Goal: Task Accomplishment & Management: Manage account settings

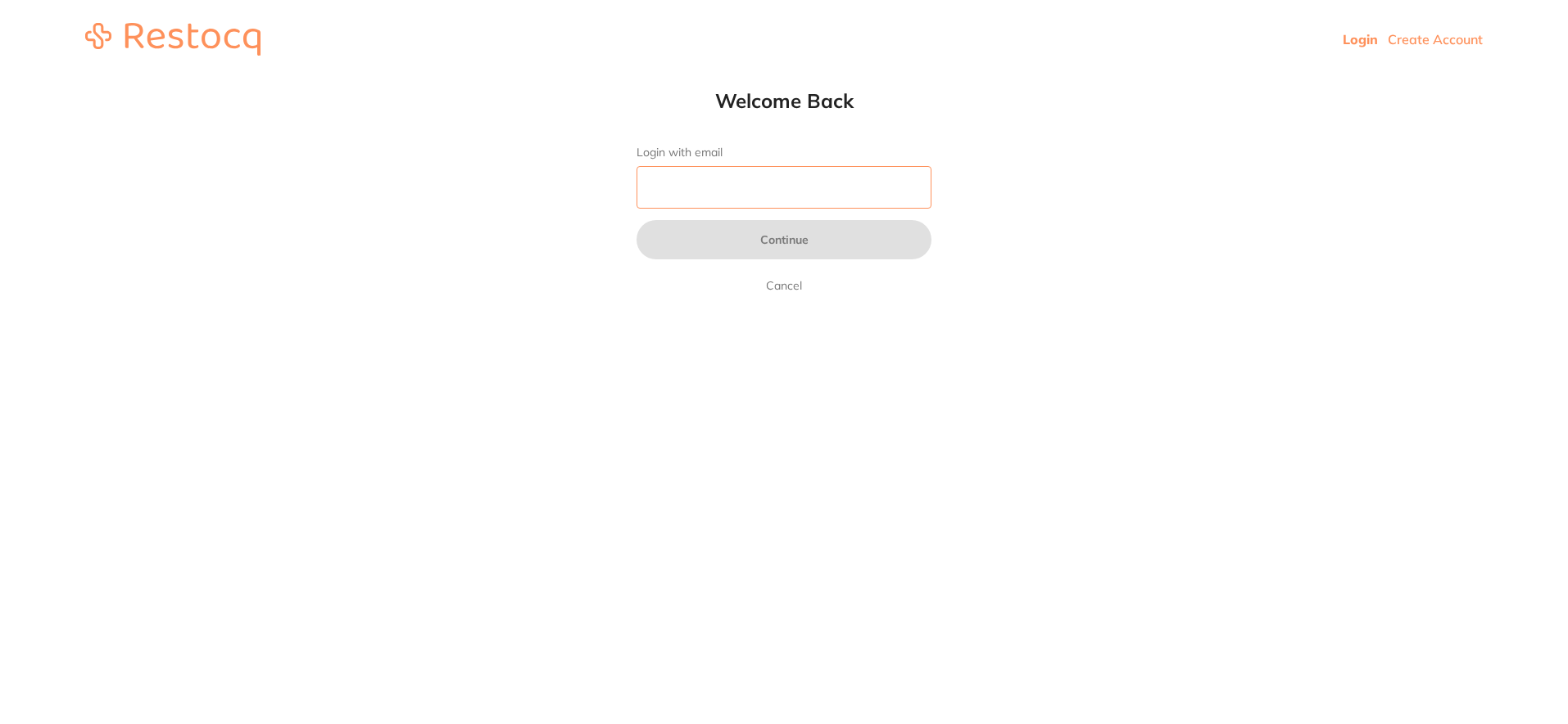
click at [686, 184] on input "Login with email" at bounding box center [783, 187] width 295 height 43
type input "laura@smilebydesign.com.au"
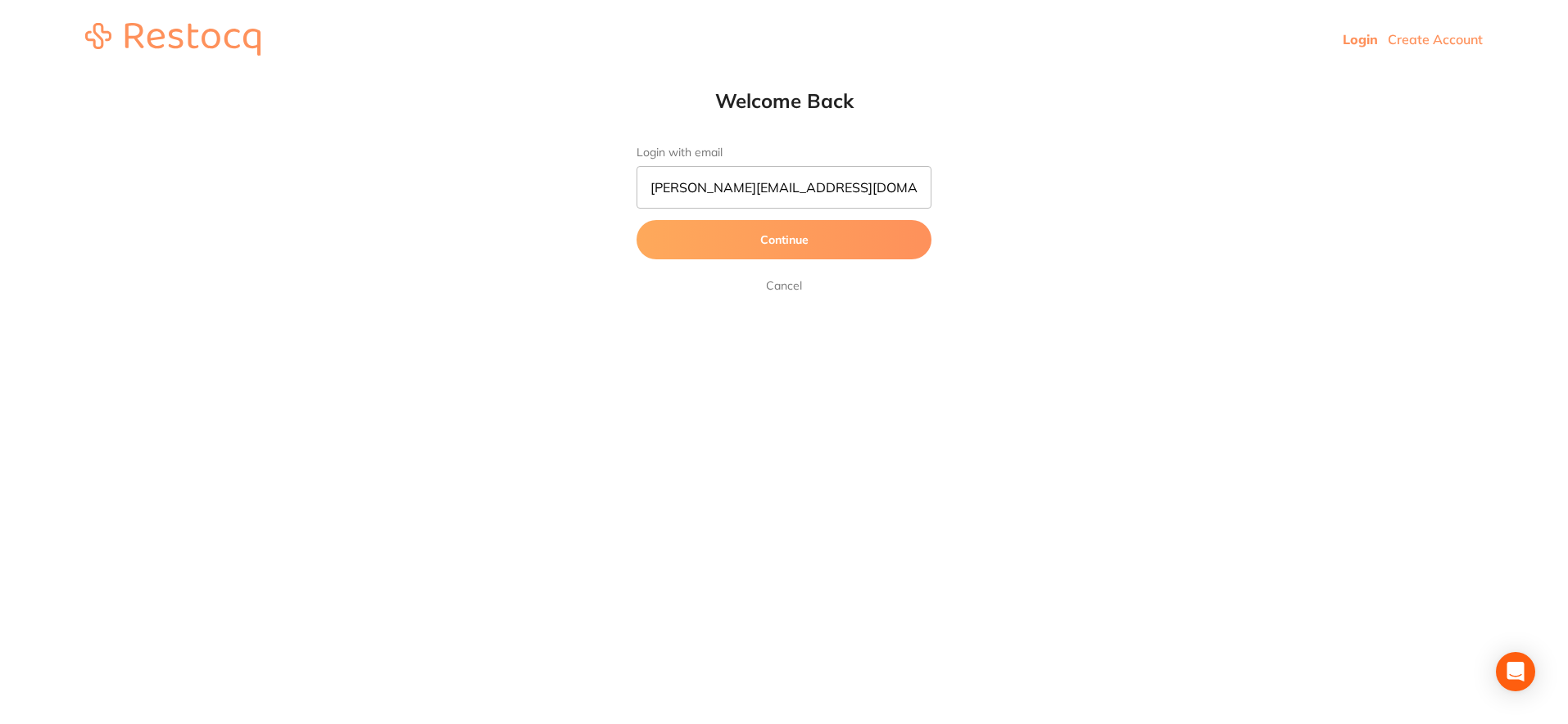
click at [763, 244] on button "Continue" at bounding box center [783, 240] width 295 height 40
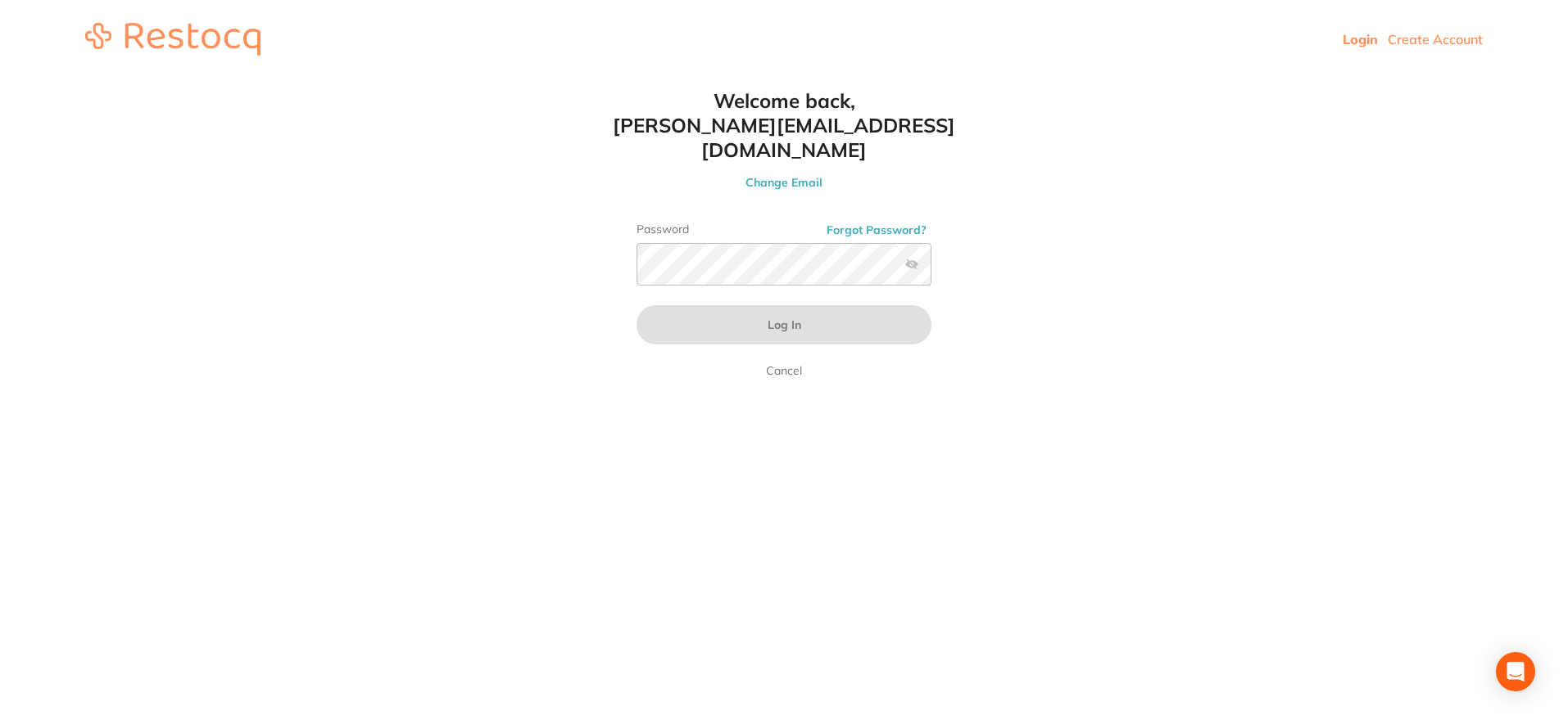
click at [621, 78] on html "Login Create Account Welcome Back Login with email laura@smilebydesign.com.au C…" at bounding box center [784, 39] width 1568 height 78
click at [619, 78] on html "Login Create Account Welcome Back Login with email laura@smilebydesign.com.au C…" at bounding box center [784, 39] width 1568 height 78
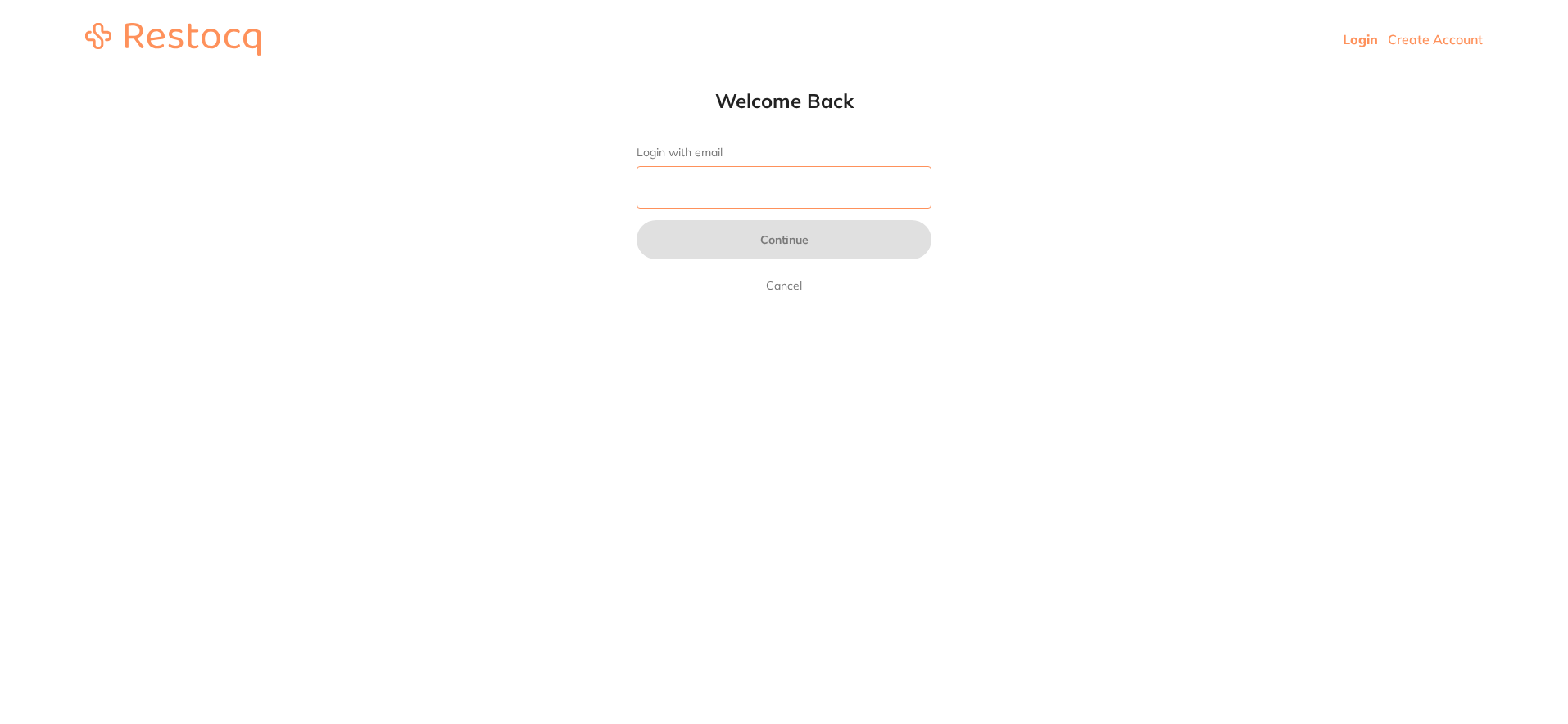
click at [694, 181] on input "Login with email" at bounding box center [783, 187] width 295 height 43
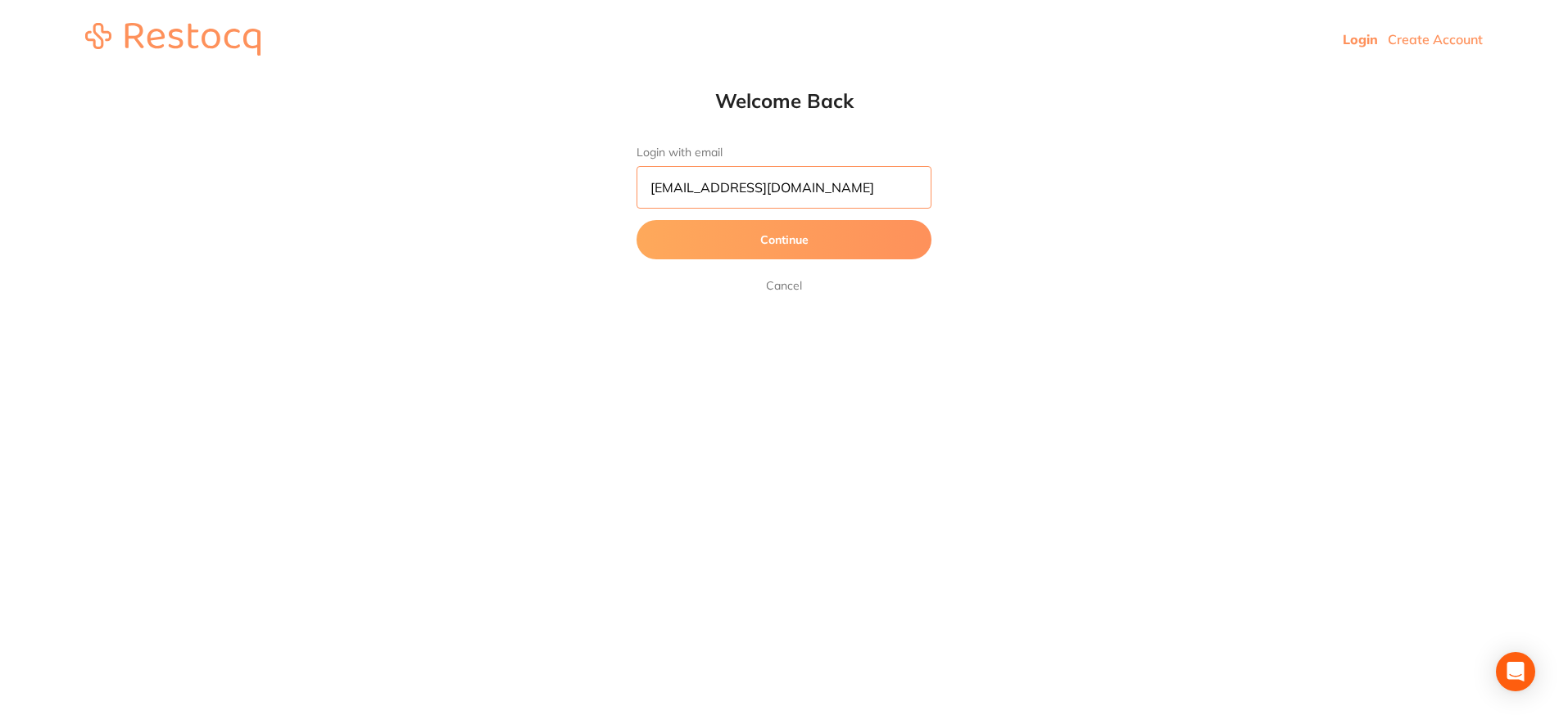
type input "[EMAIL_ADDRESS][DOMAIN_NAME]"
click at [696, 246] on button "Continue" at bounding box center [783, 240] width 295 height 40
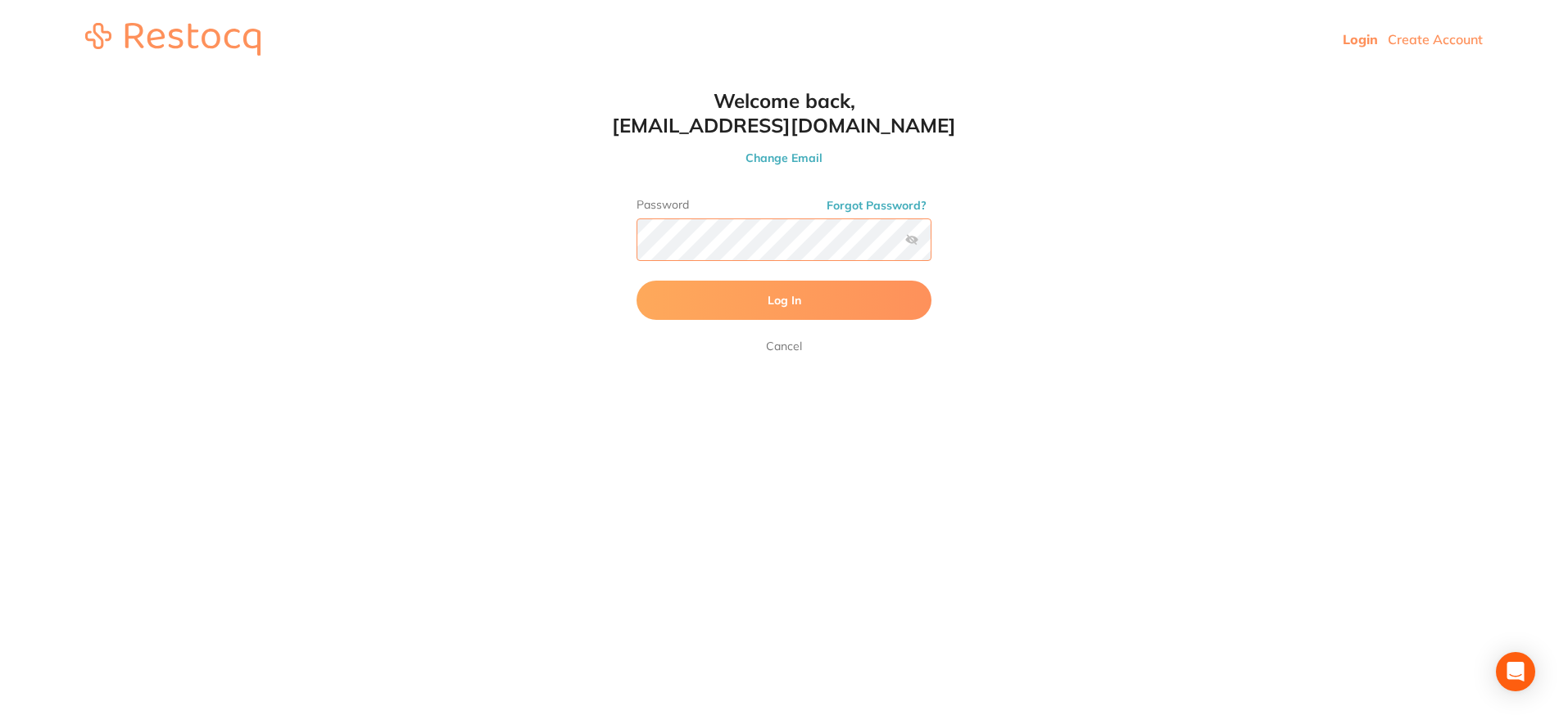
click at [636, 281] on button "Log In" at bounding box center [783, 301] width 295 height 40
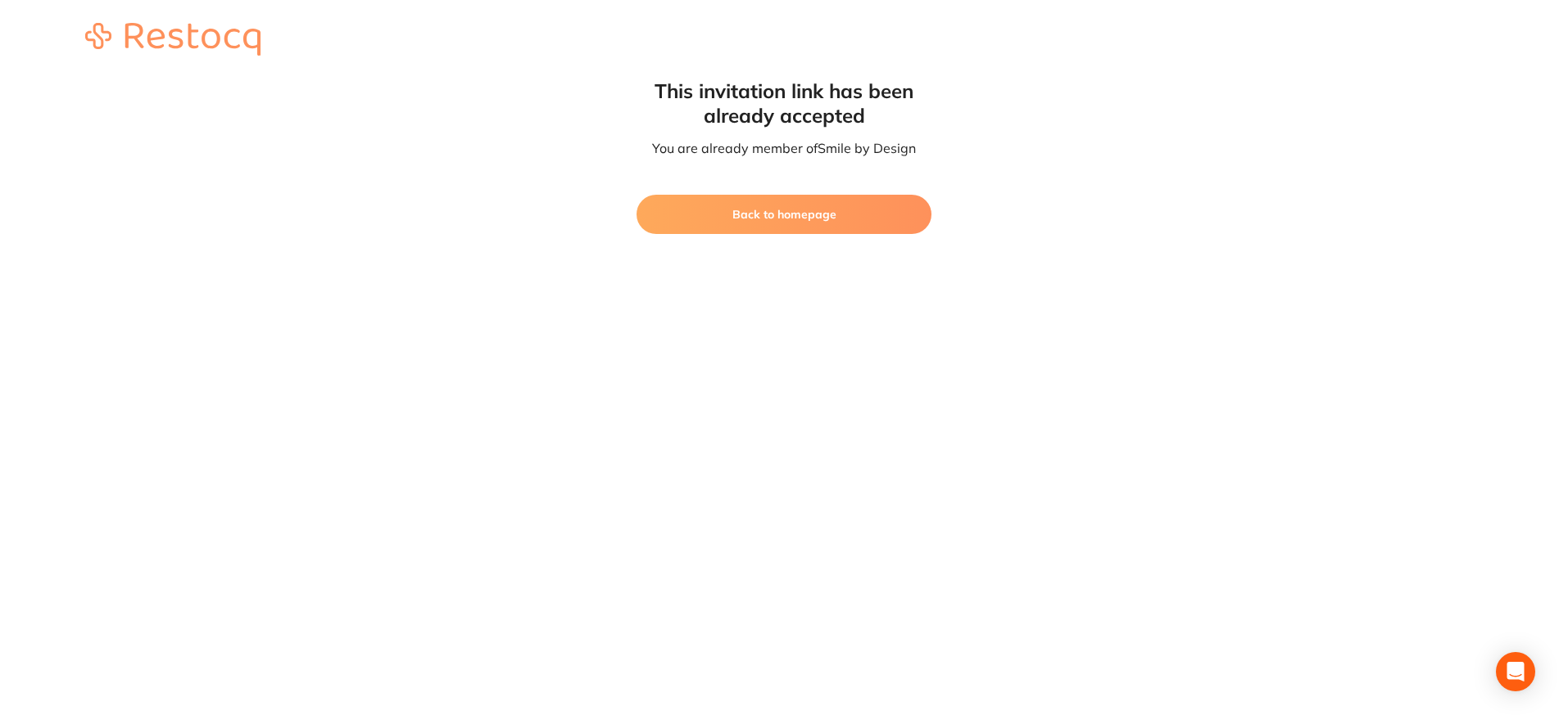
click at [830, 221] on button "Back to homepage" at bounding box center [783, 214] width 295 height 40
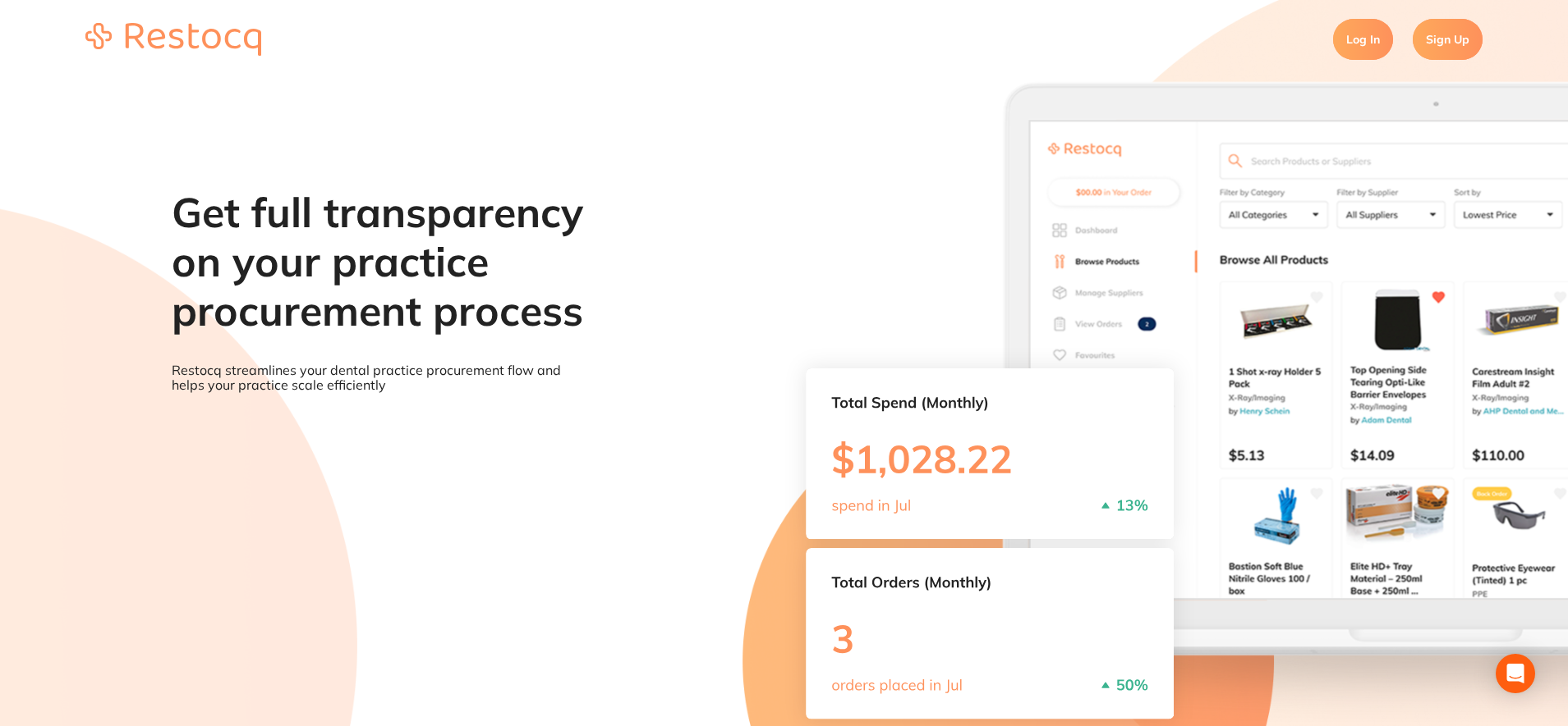
click at [1371, 44] on link "Log In" at bounding box center [1363, 39] width 60 height 41
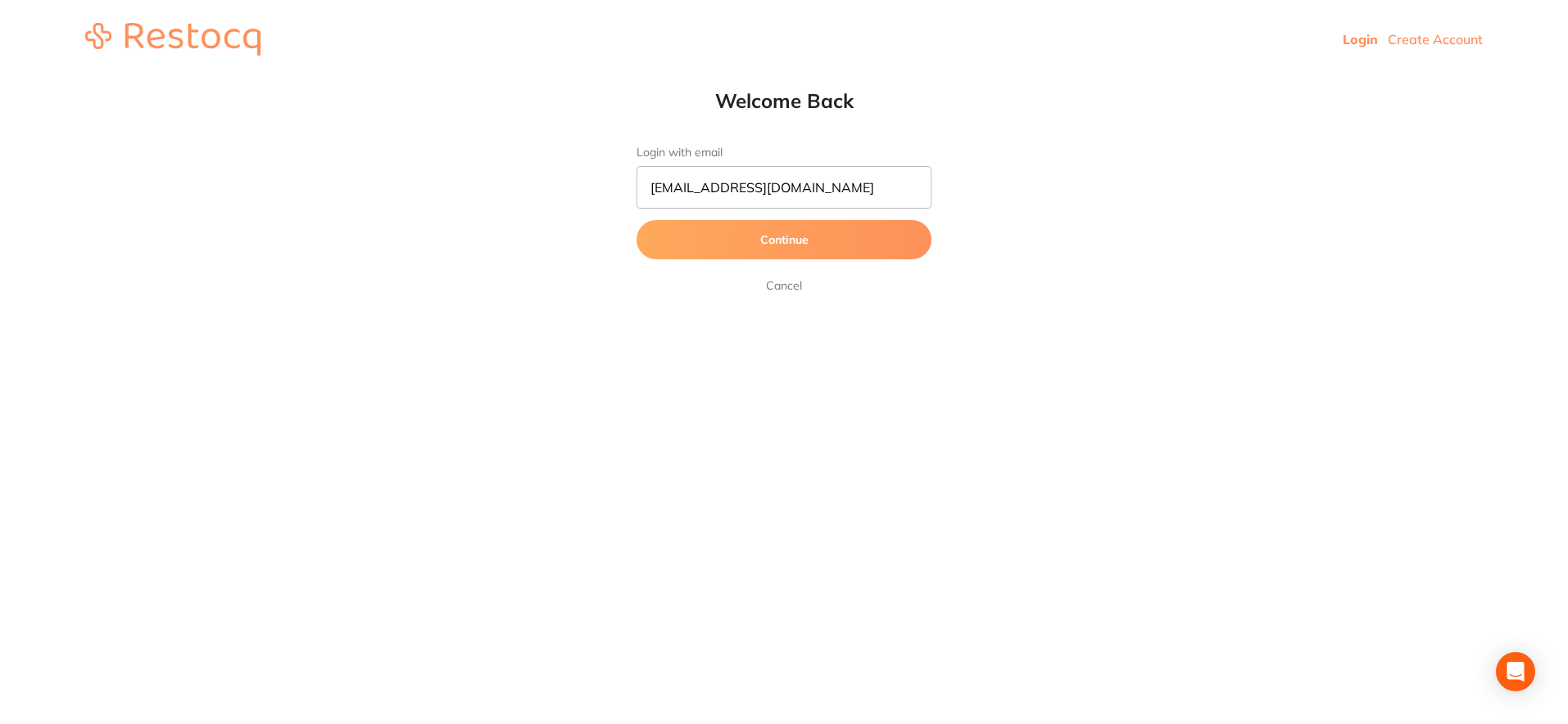
click at [792, 222] on button "Continue" at bounding box center [783, 240] width 295 height 40
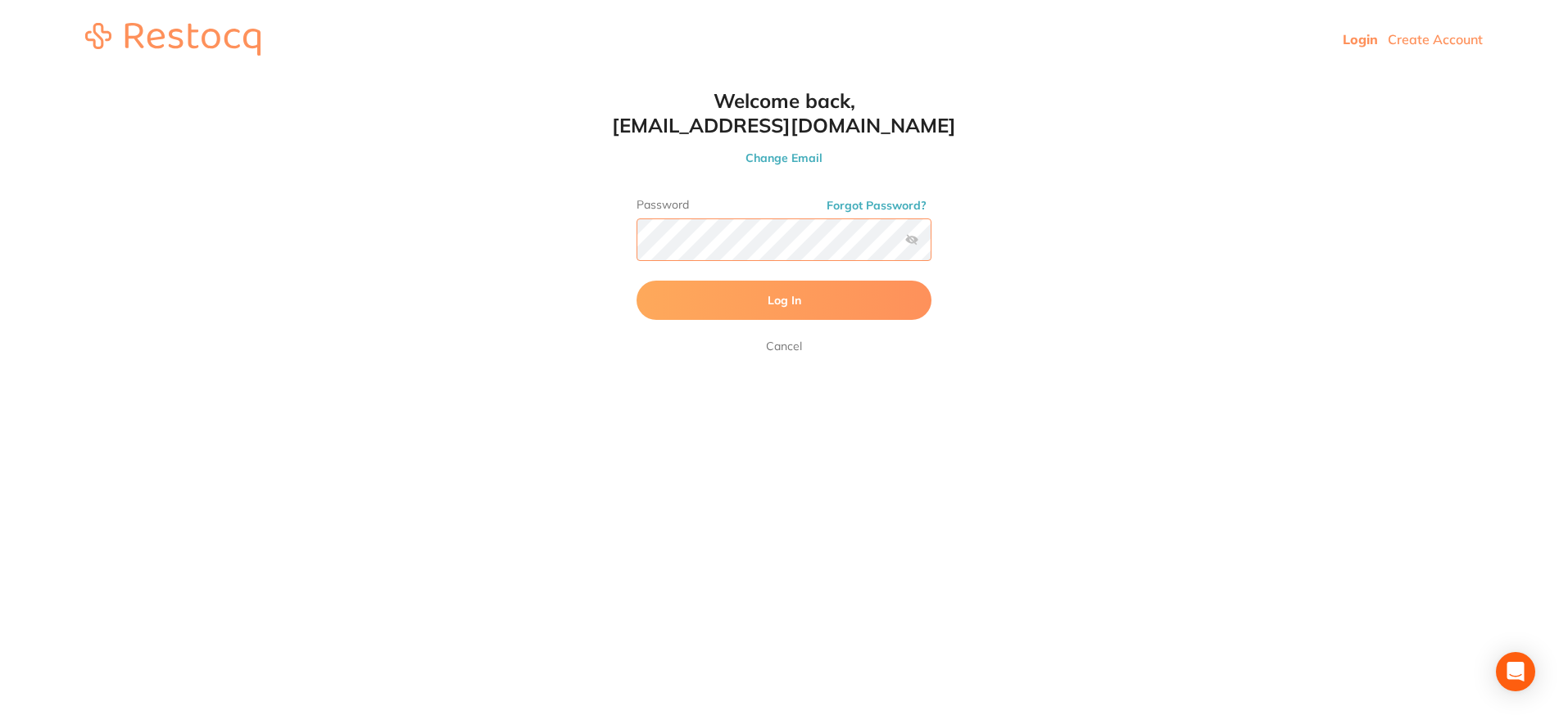
click at [636, 281] on button "Log In" at bounding box center [783, 301] width 295 height 40
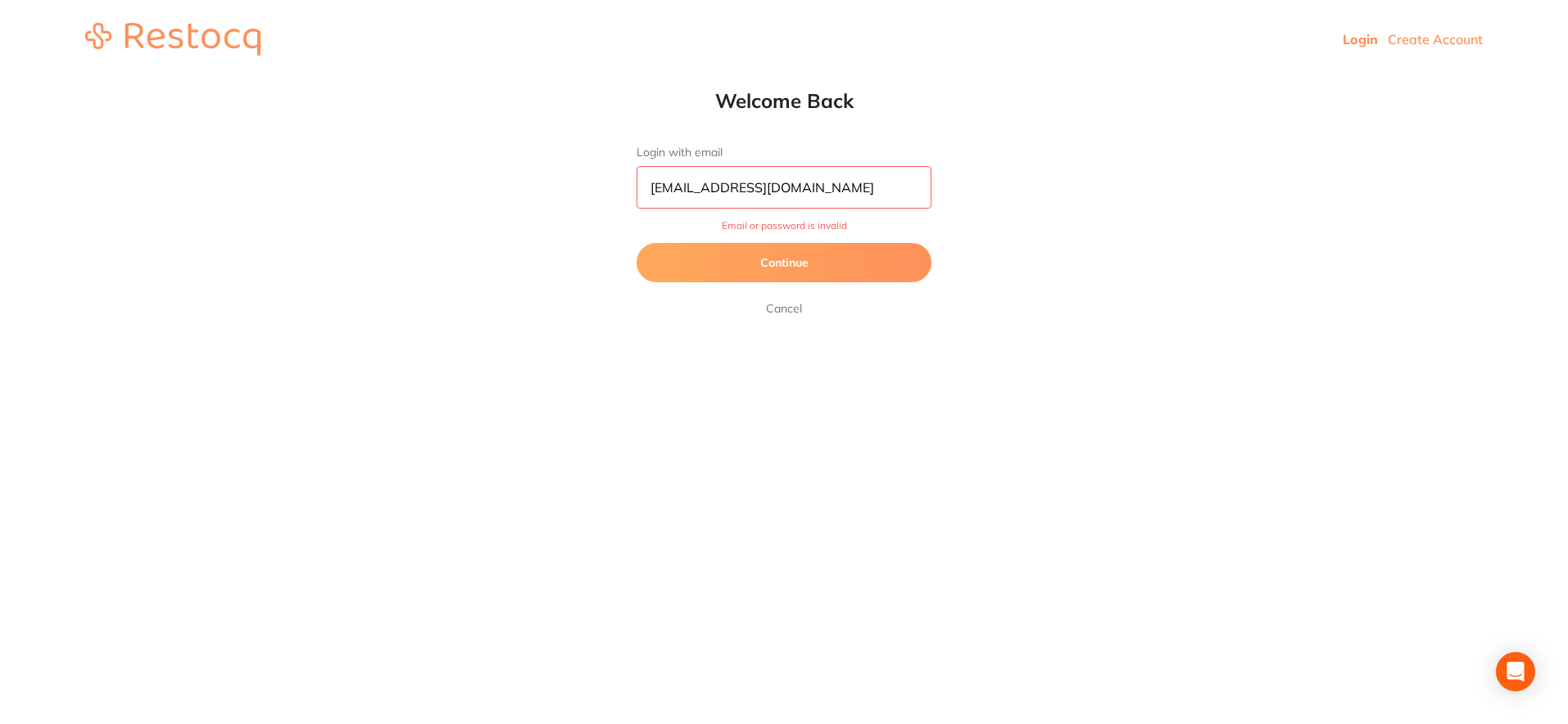
click at [818, 256] on button "Continue" at bounding box center [783, 263] width 295 height 40
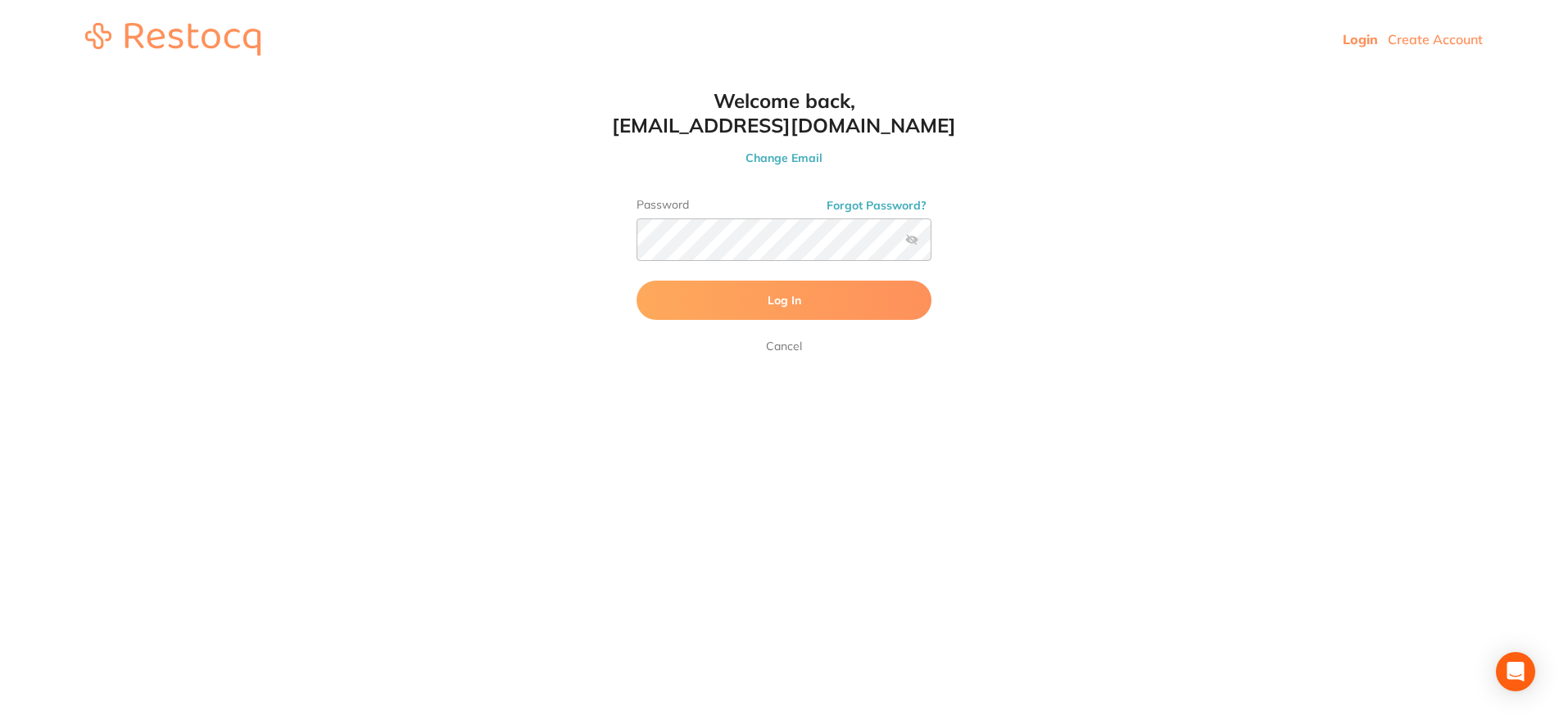
click at [906, 241] on label at bounding box center [911, 239] width 13 height 13
click at [932, 245] on input "checkbox" at bounding box center [932, 245] width 0 height 0
click at [636, 281] on button "Log In" at bounding box center [783, 301] width 295 height 40
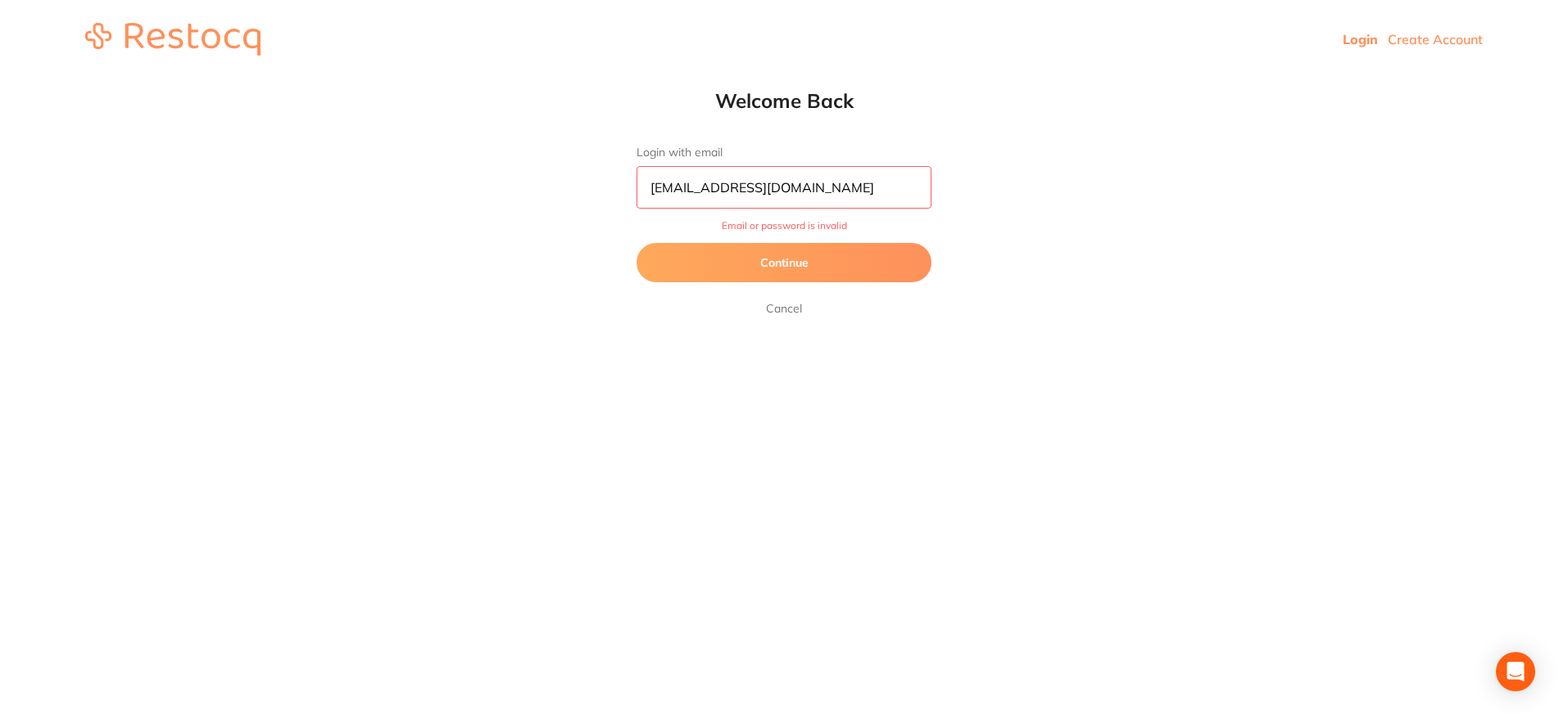
click at [801, 283] on form "Login with email milla@smilebydesign.com.au Email or password is invalid Contin…" at bounding box center [783, 232] width 295 height 173
click at [802, 275] on button "Continue" at bounding box center [783, 263] width 295 height 40
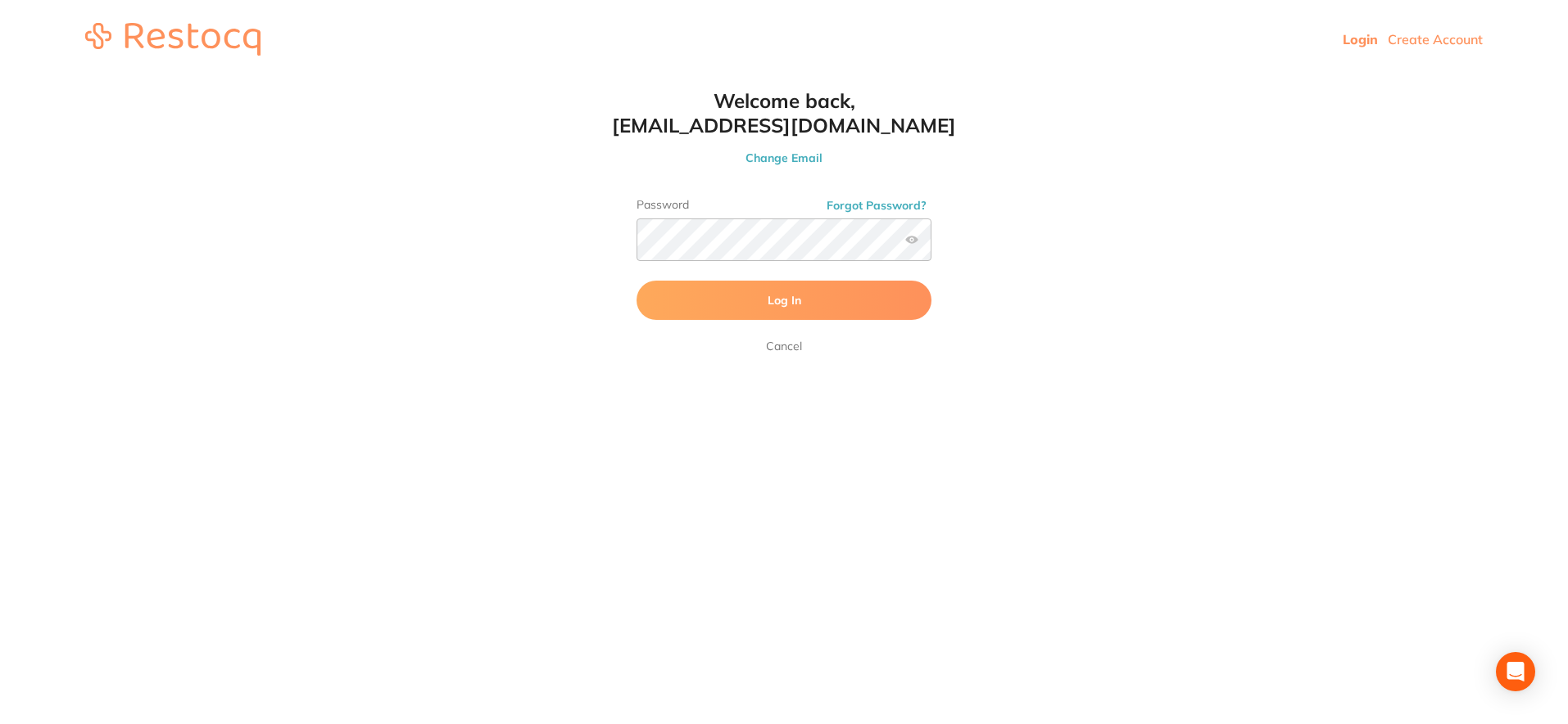
click at [879, 199] on button "Forgot Password?" at bounding box center [876, 205] width 110 height 15
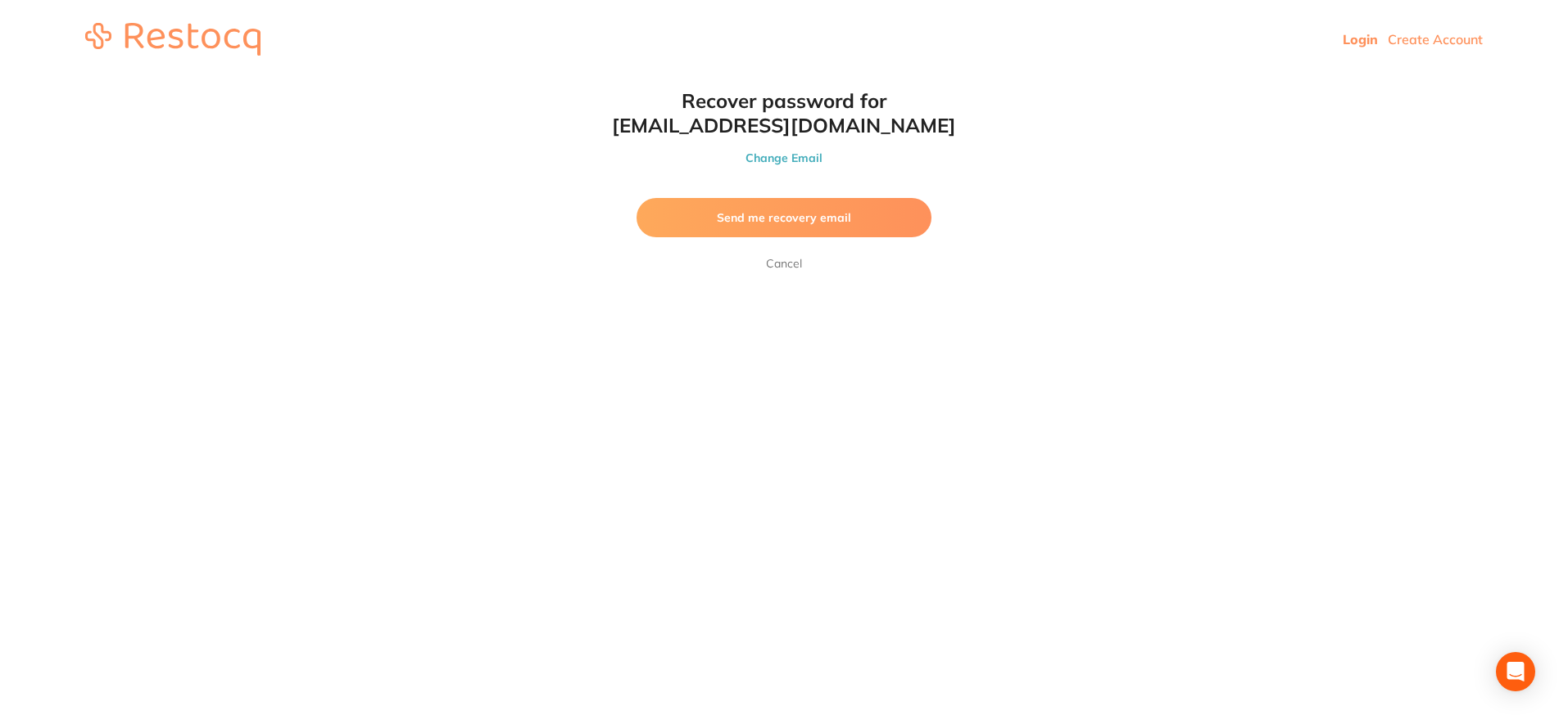
click at [784, 208] on button "Send me recovery email" at bounding box center [783, 218] width 295 height 40
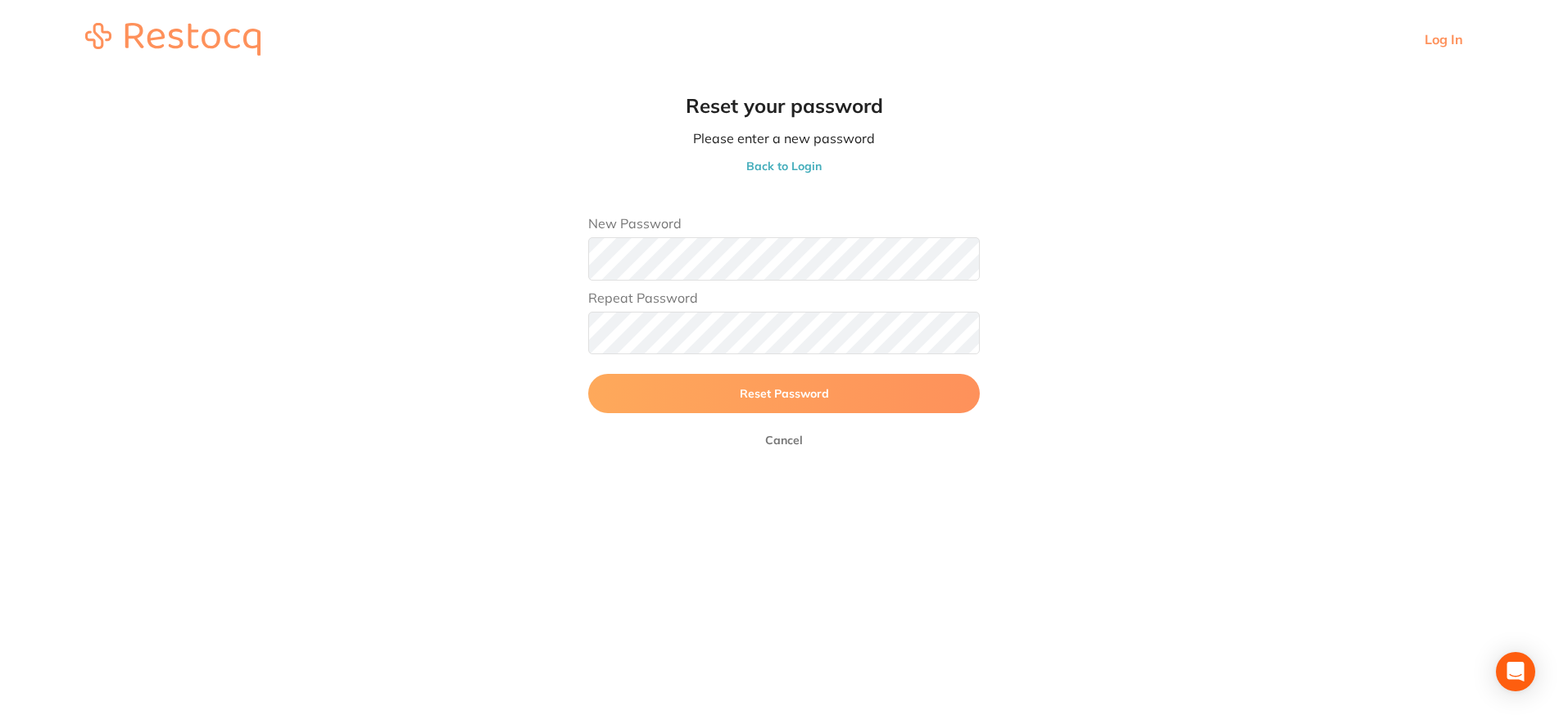
click at [858, 397] on button "Reset Password" at bounding box center [784, 394] width 392 height 40
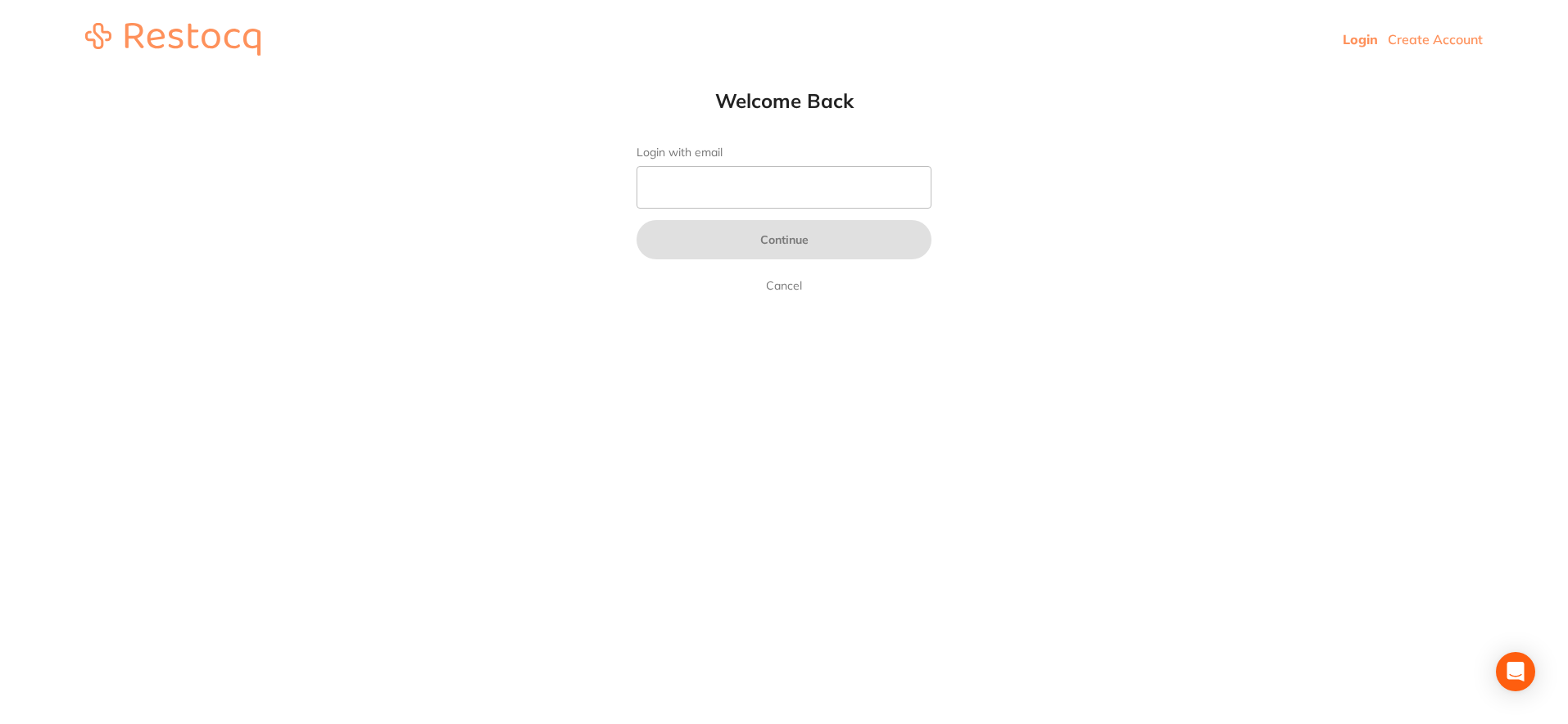
type input "[EMAIL_ADDRESS][DOMAIN_NAME]"
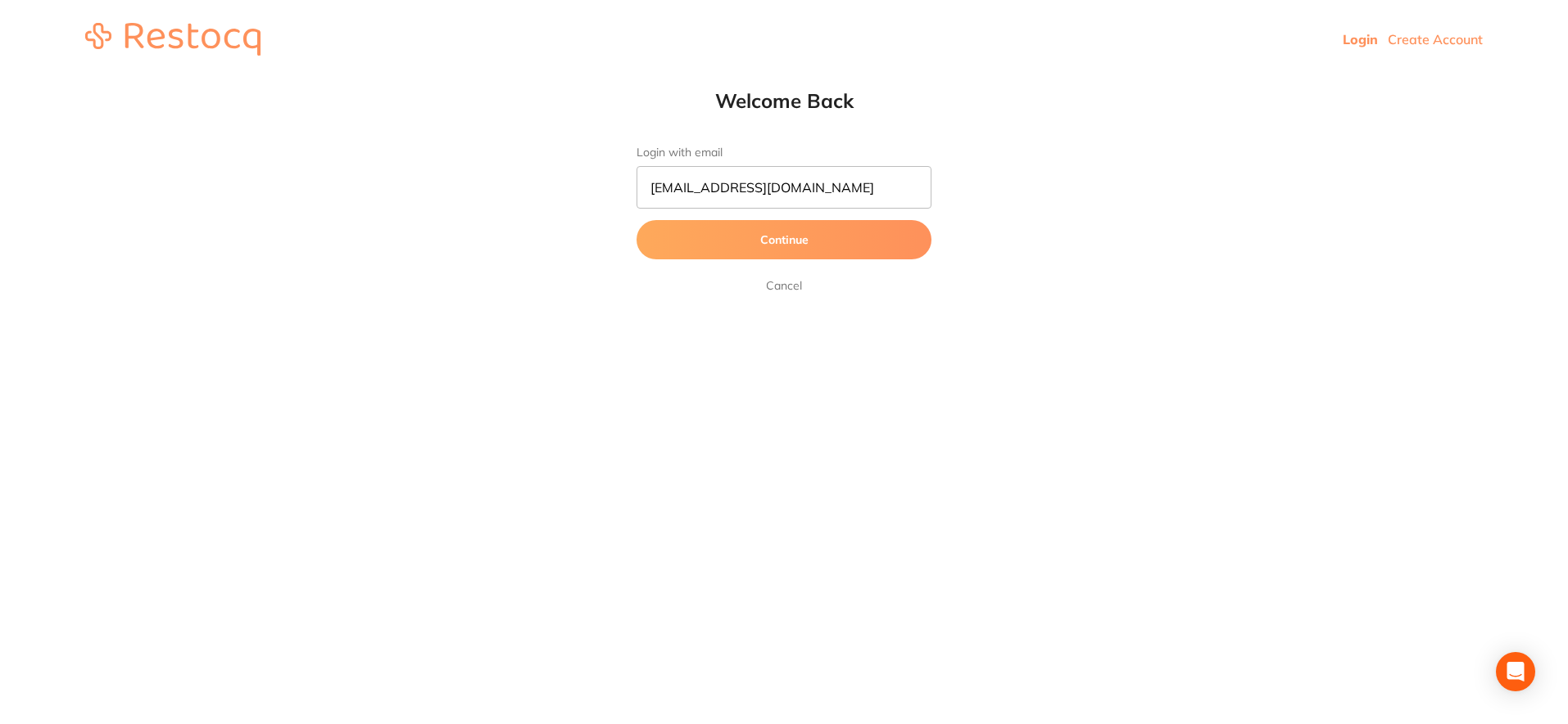
click at [873, 239] on button "Continue" at bounding box center [783, 240] width 295 height 40
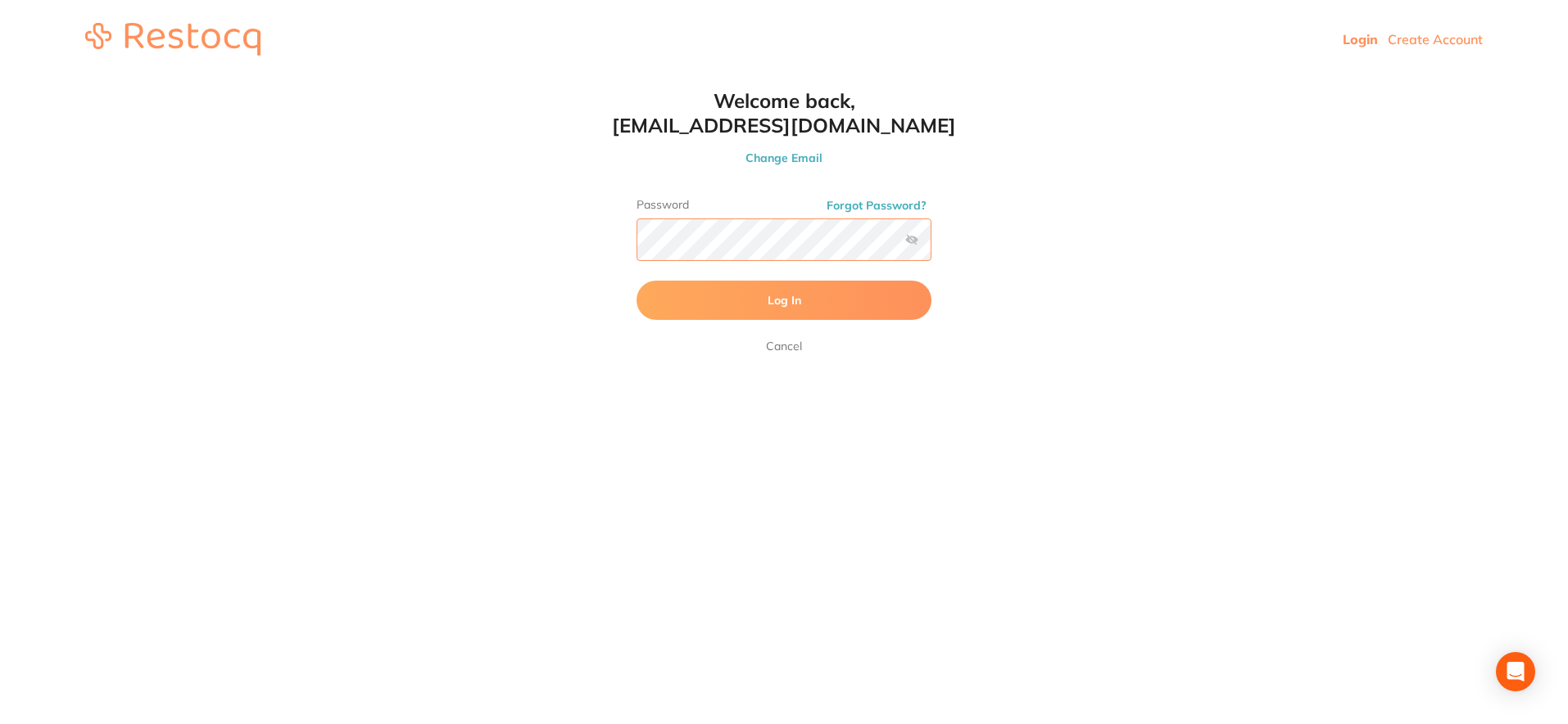
click at [636, 281] on button "Log In" at bounding box center [783, 301] width 295 height 40
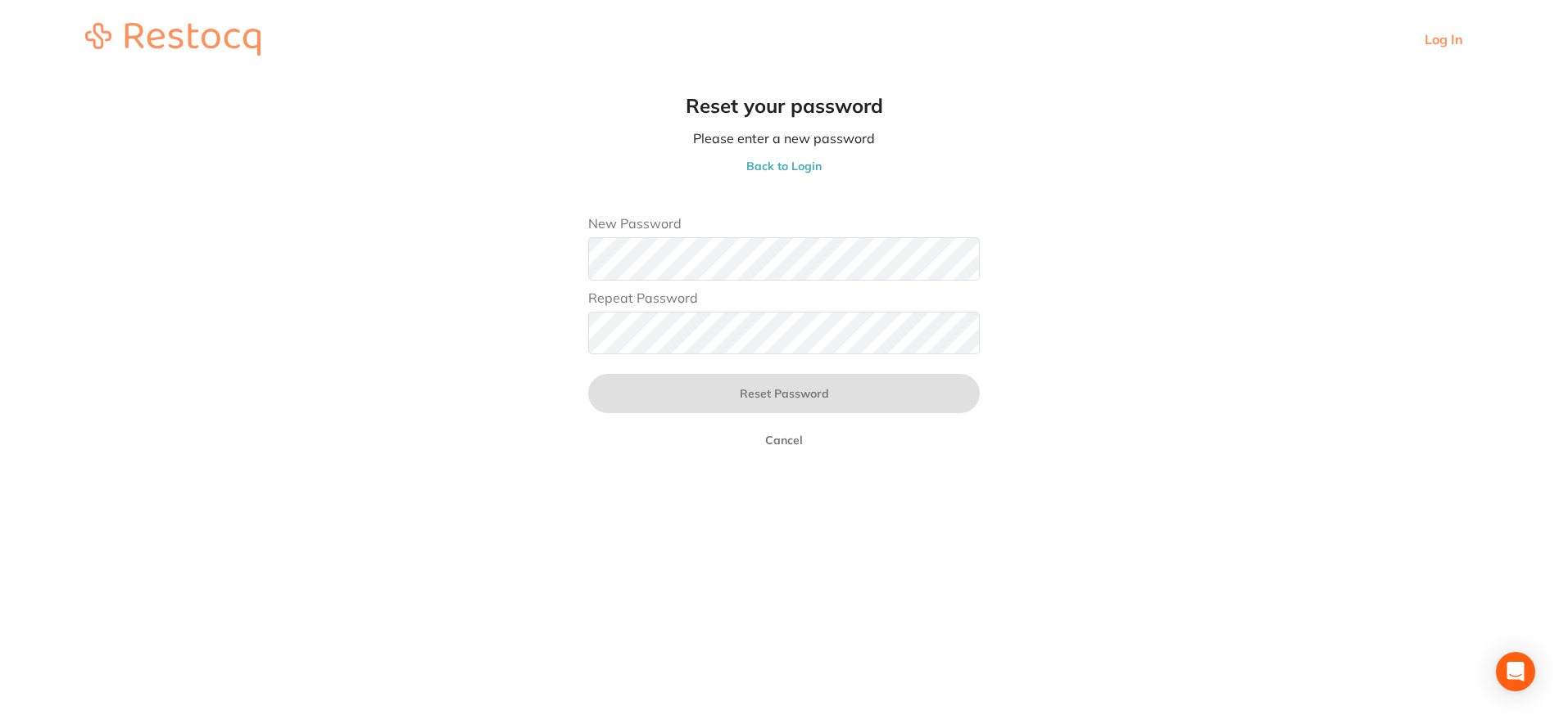
click at [1071, 258] on main "Reset your password Please enter a new password Back to Login New Password Repe…" at bounding box center [784, 280] width 1568 height 403
click at [218, 22] on header "Log In" at bounding box center [784, 39] width 1568 height 78
click at [218, 28] on img at bounding box center [173, 39] width 176 height 33
click at [1433, 39] on link "Log In" at bounding box center [1443, 39] width 39 height 15
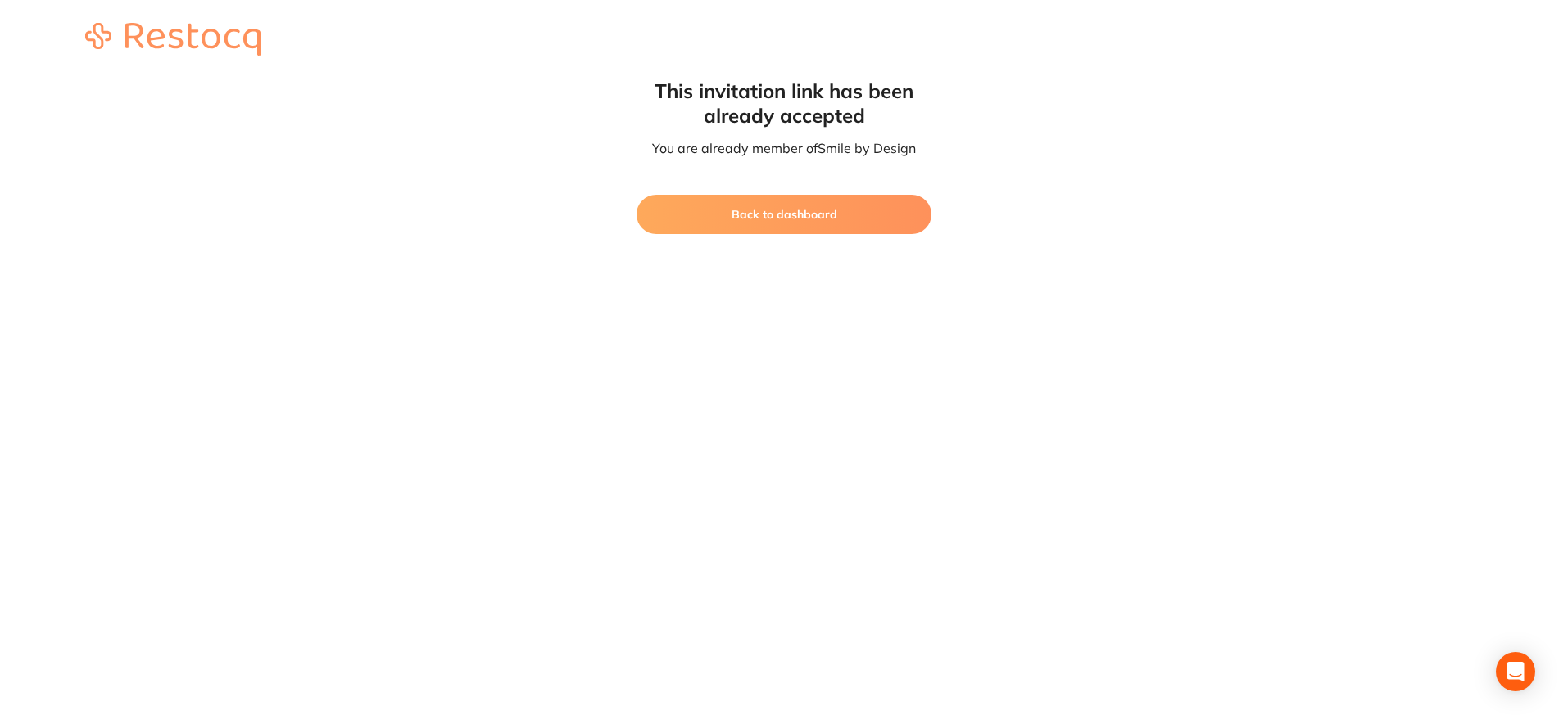
click at [823, 215] on button "Back to dashboard" at bounding box center [783, 214] width 295 height 40
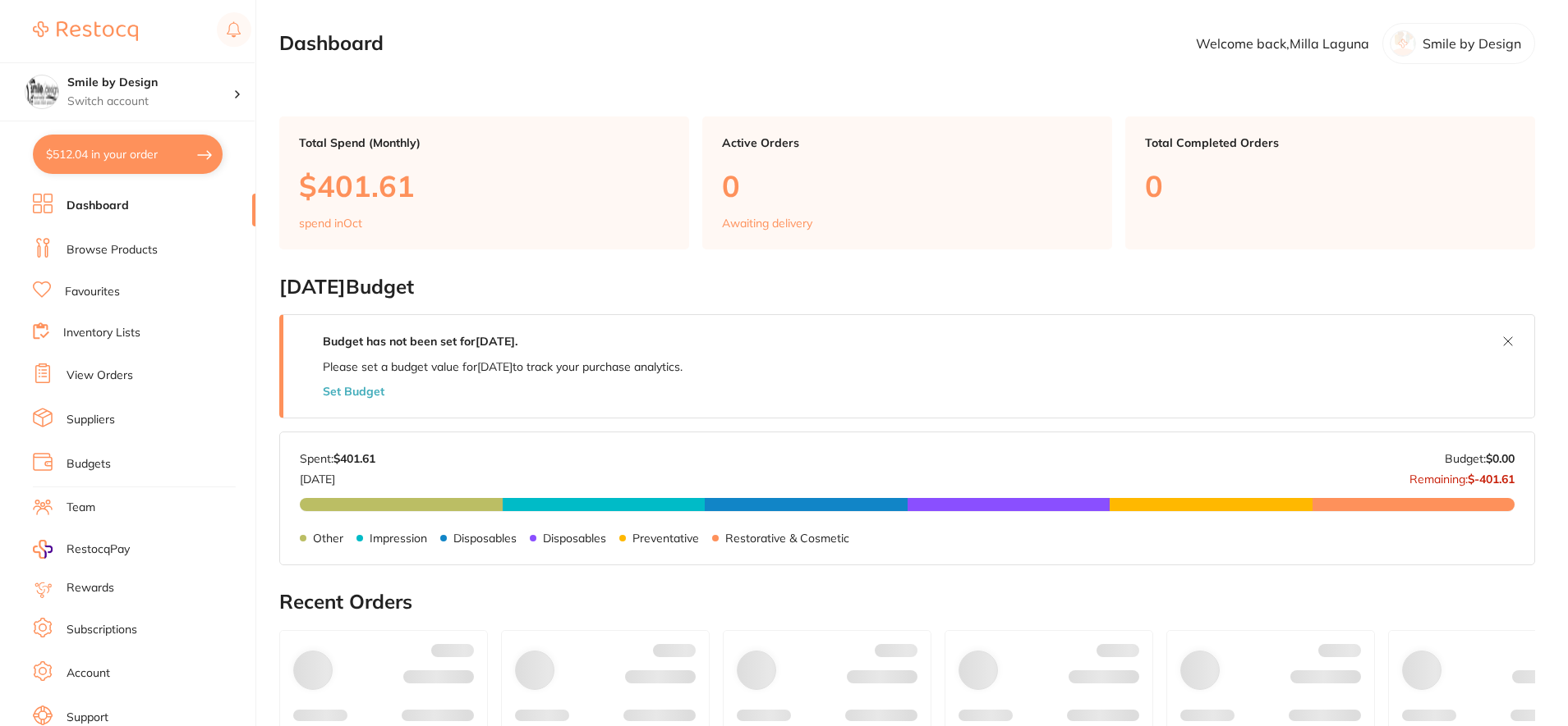
checkbox input "false"
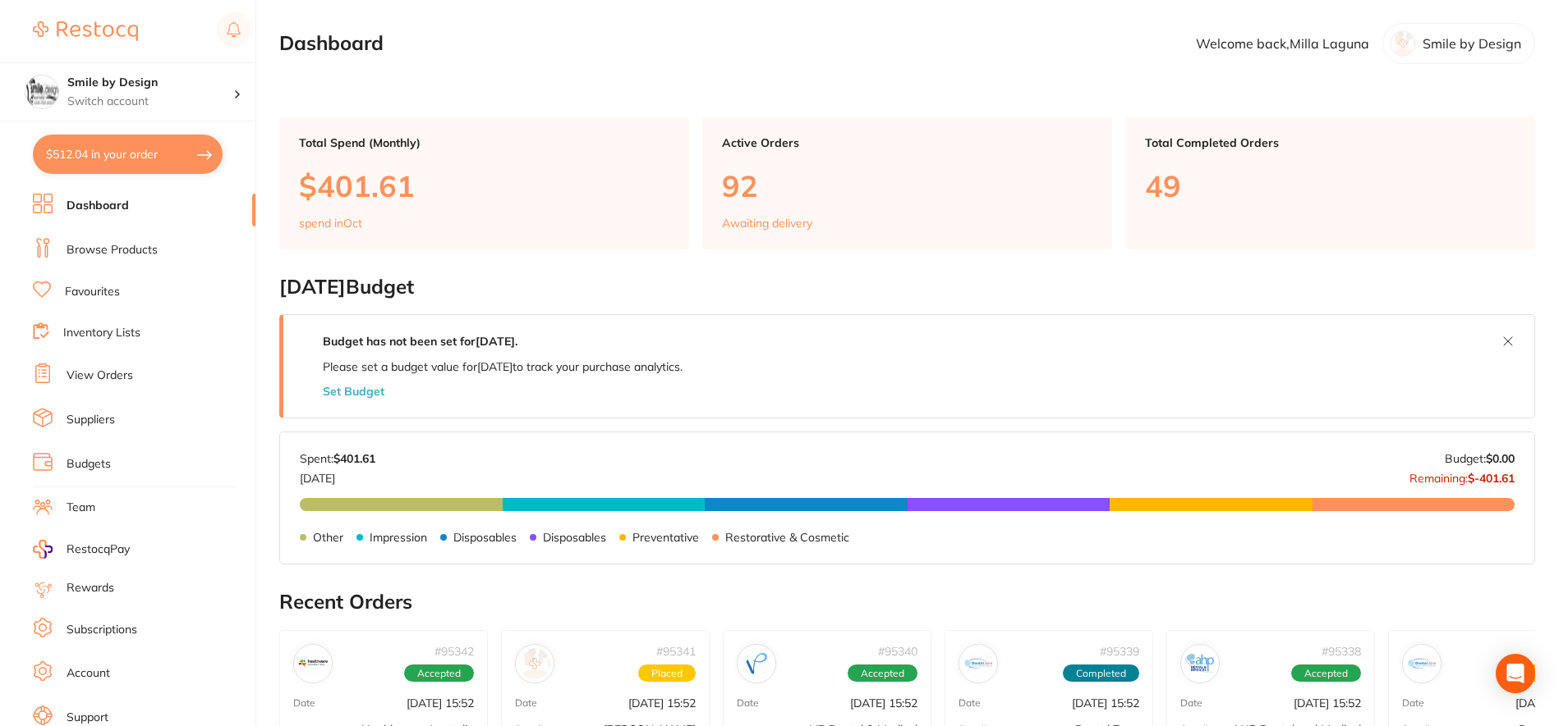
click at [116, 372] on link "View Orders" at bounding box center [99, 376] width 67 height 17
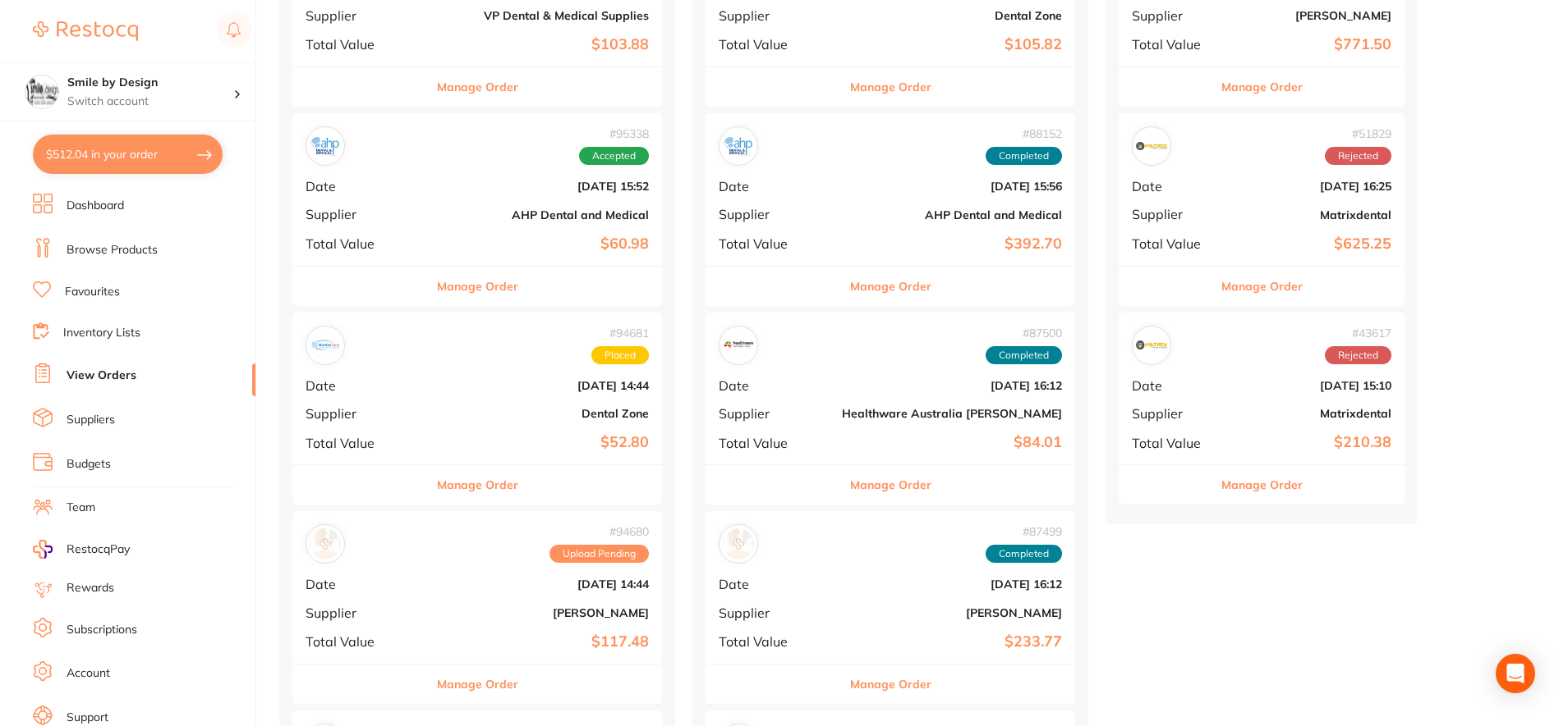
scroll to position [820, 0]
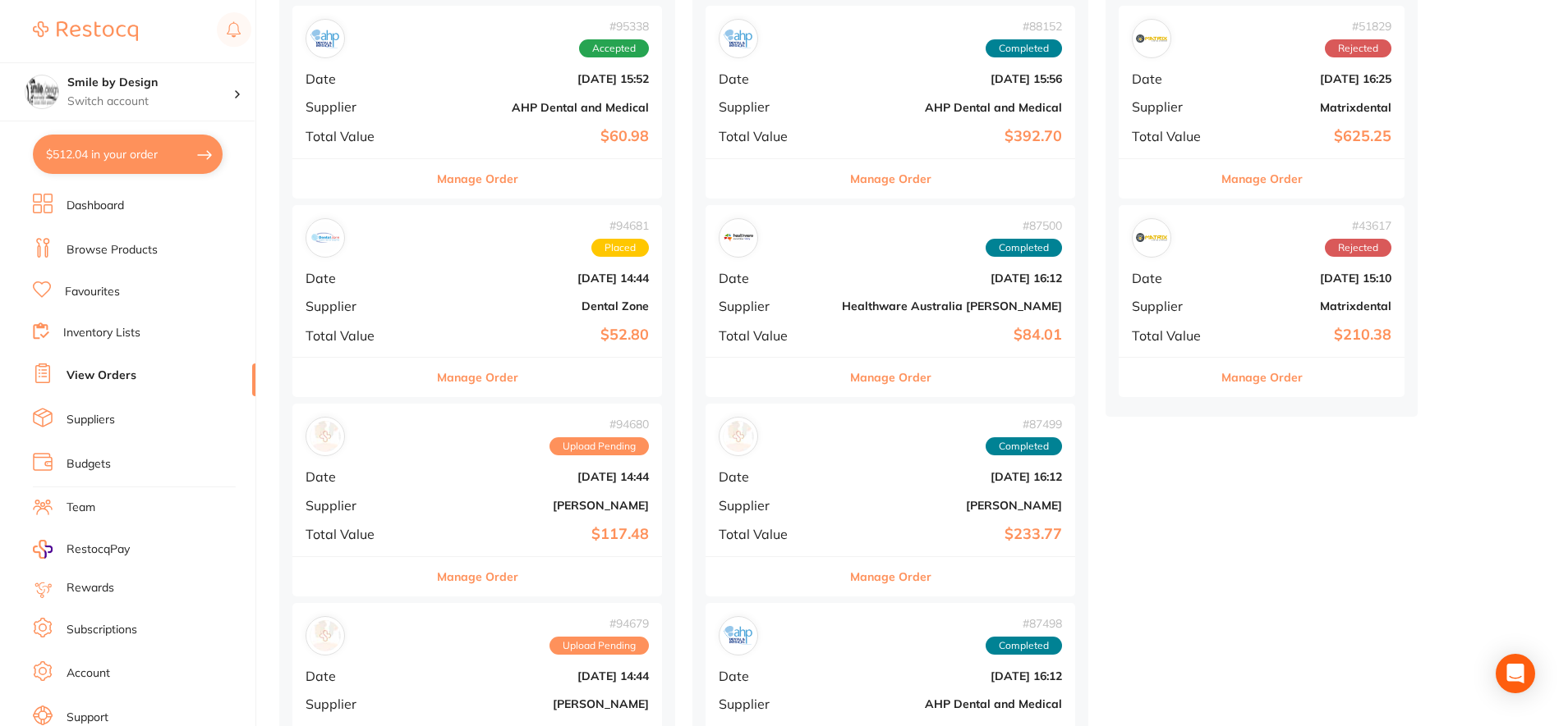
click at [447, 258] on div "# 94681 Placed Date [DATE] 14:44 Supplier Dental Zone Total Value $52.80" at bounding box center [477, 280] width 369 height 152
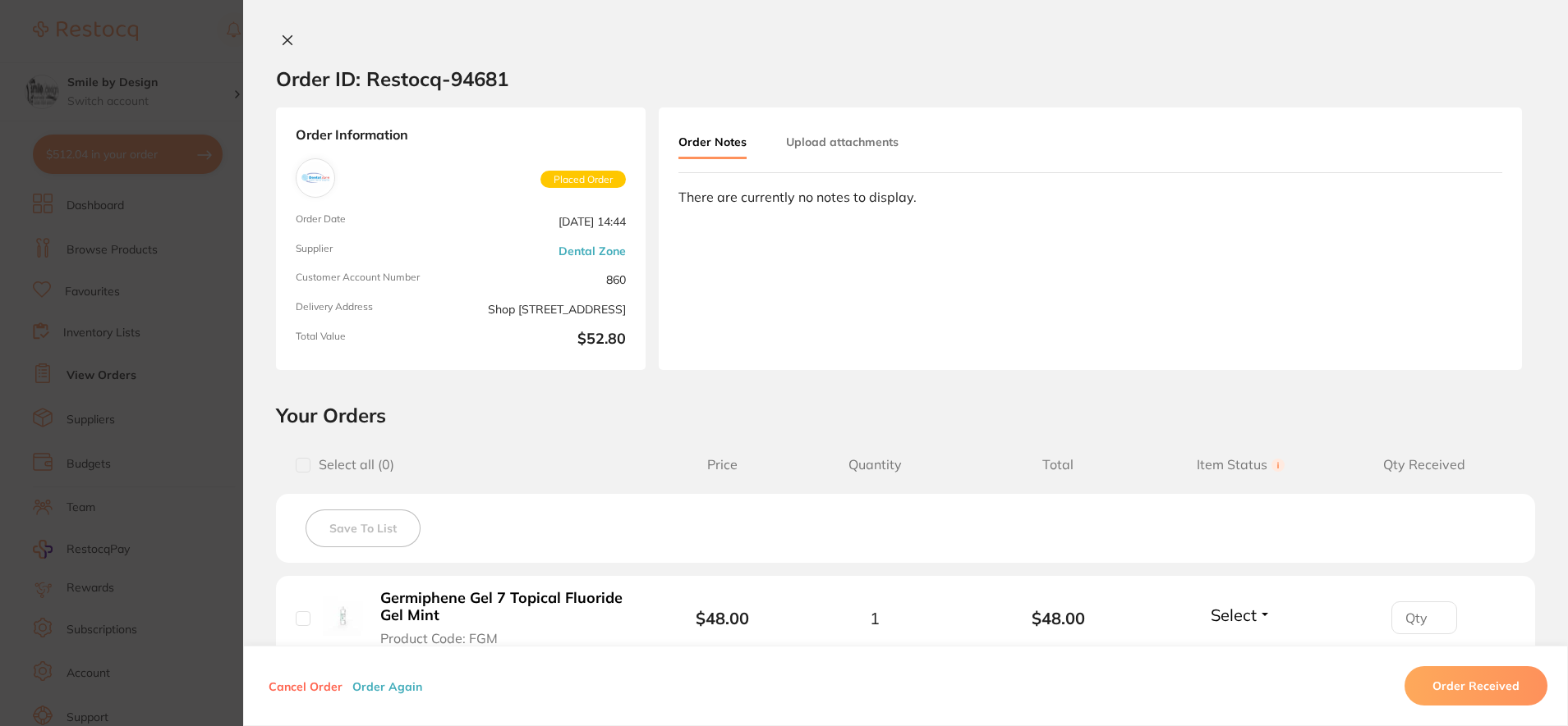
click at [276, 40] on button at bounding box center [287, 41] width 23 height 17
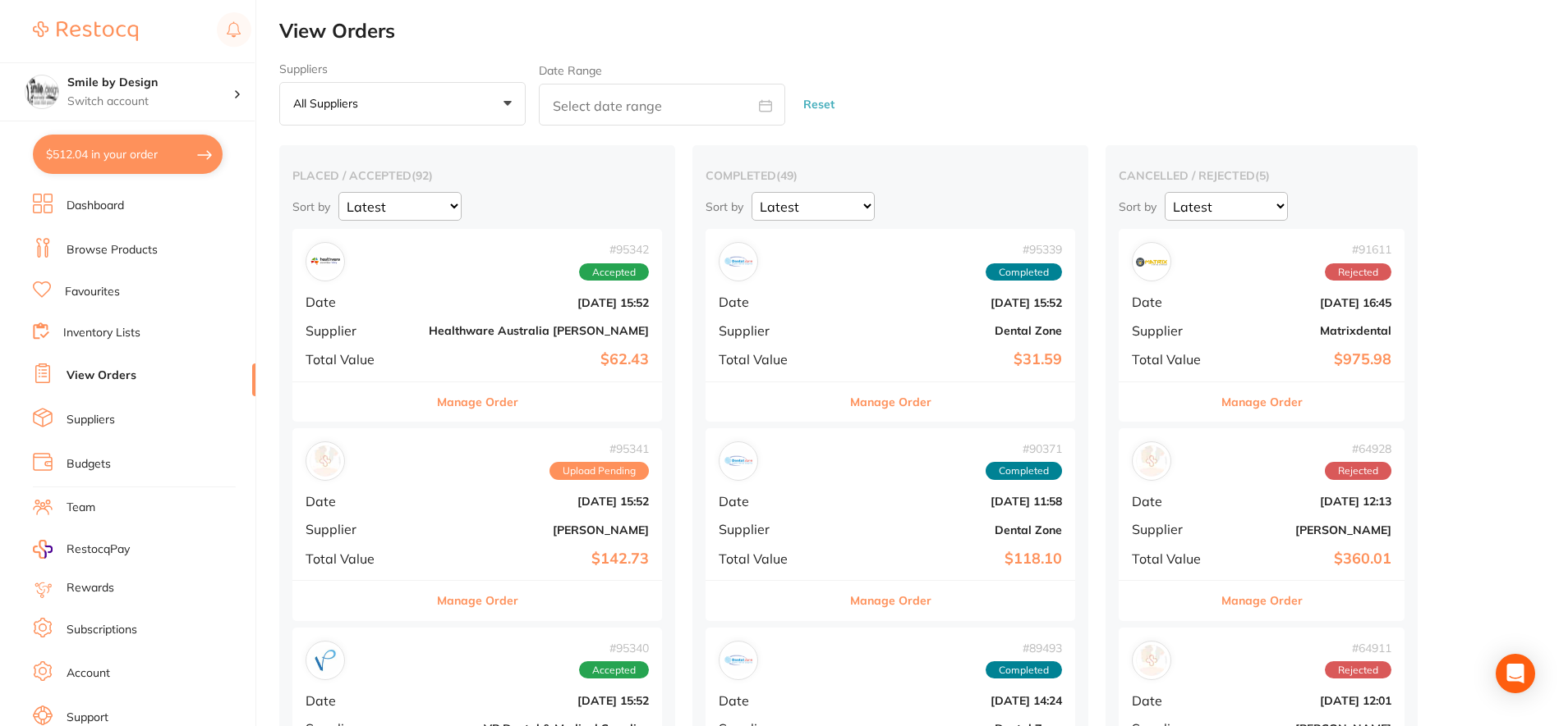
click at [451, 328] on b "Healthware Australia [PERSON_NAME]" at bounding box center [538, 330] width 220 height 13
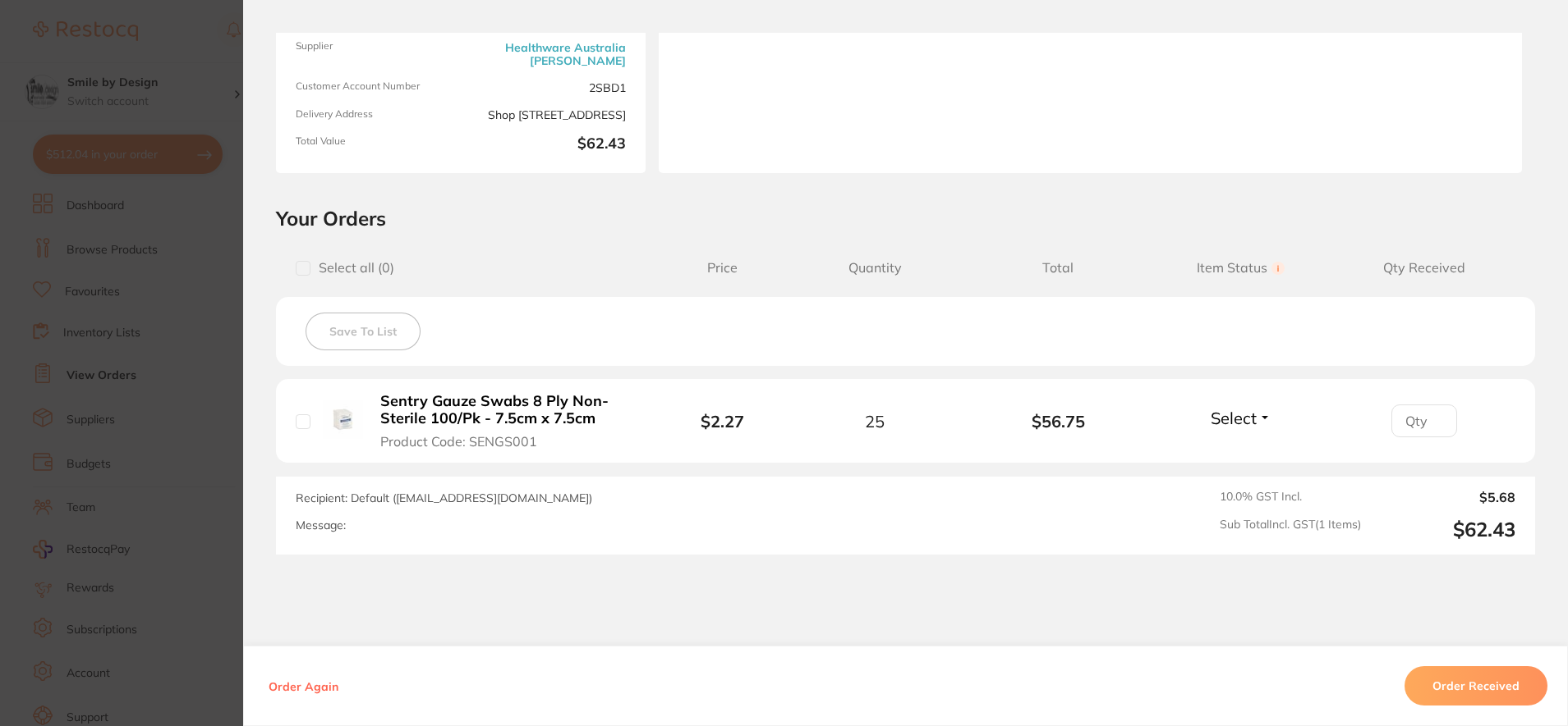
scroll to position [271, 0]
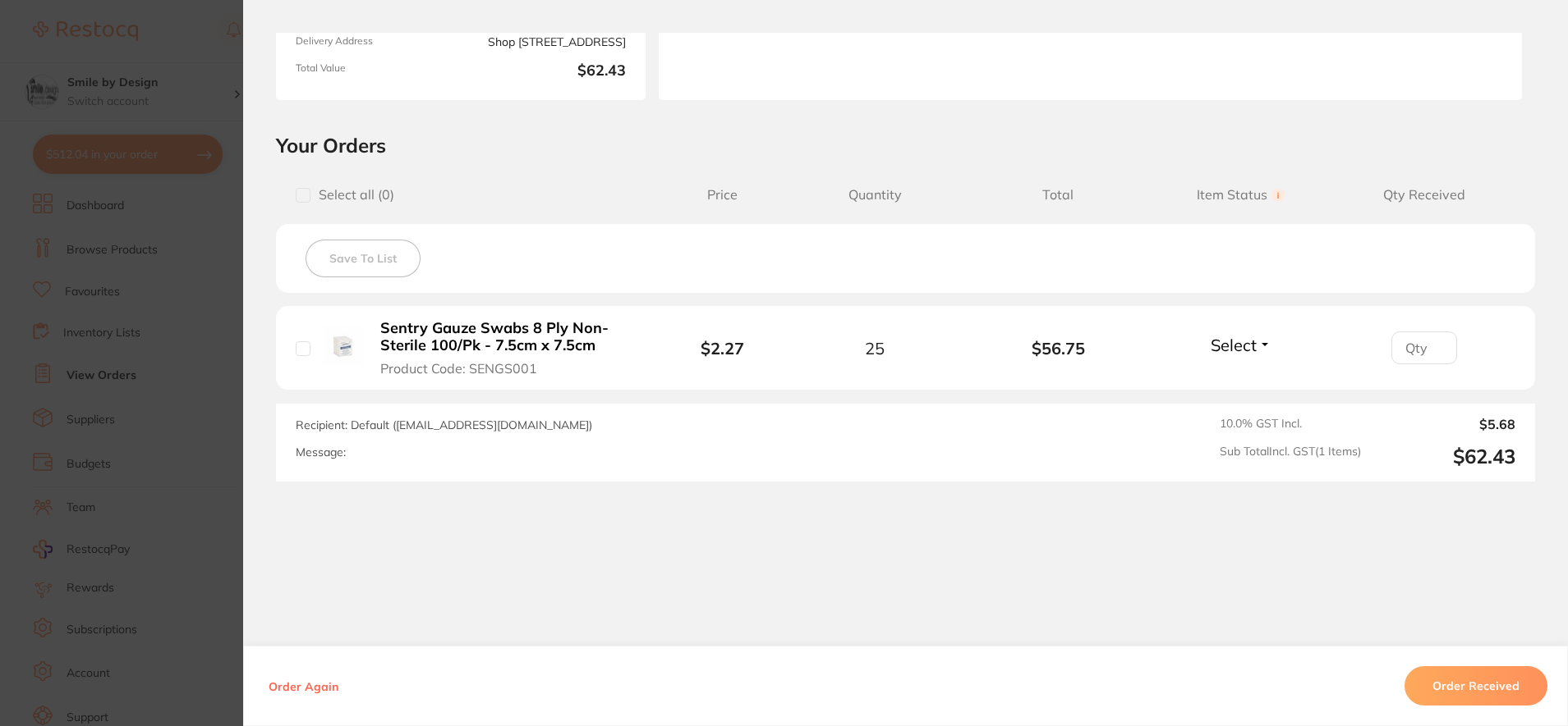
drag, startPoint x: 183, startPoint y: 348, endPoint x: 251, endPoint y: 362, distance: 69.4
click at [185, 348] on section "Order ID: Restocq- 95342 Order Information Accepted Order Order Date [DATE] 15:…" at bounding box center [784, 363] width 1568 height 726
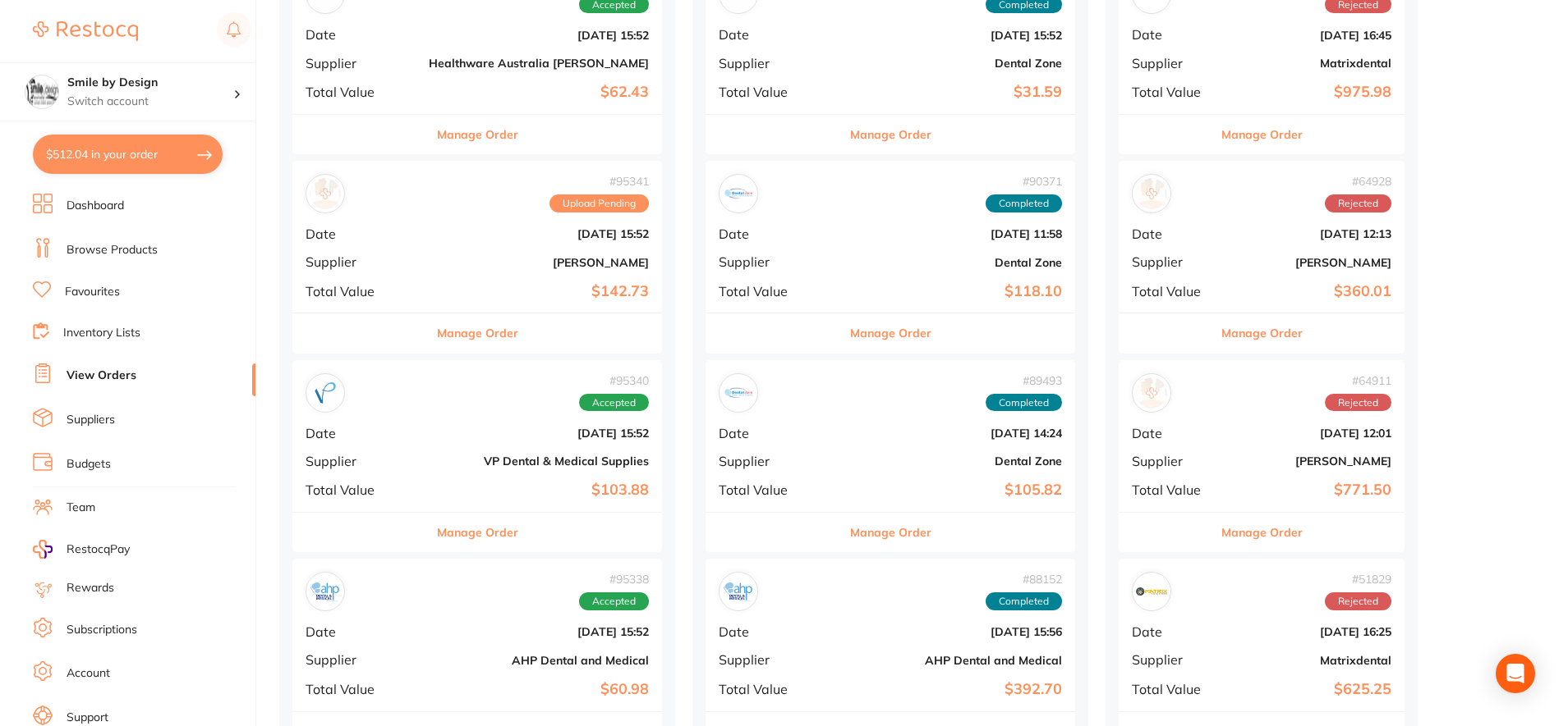
scroll to position [328, 0]
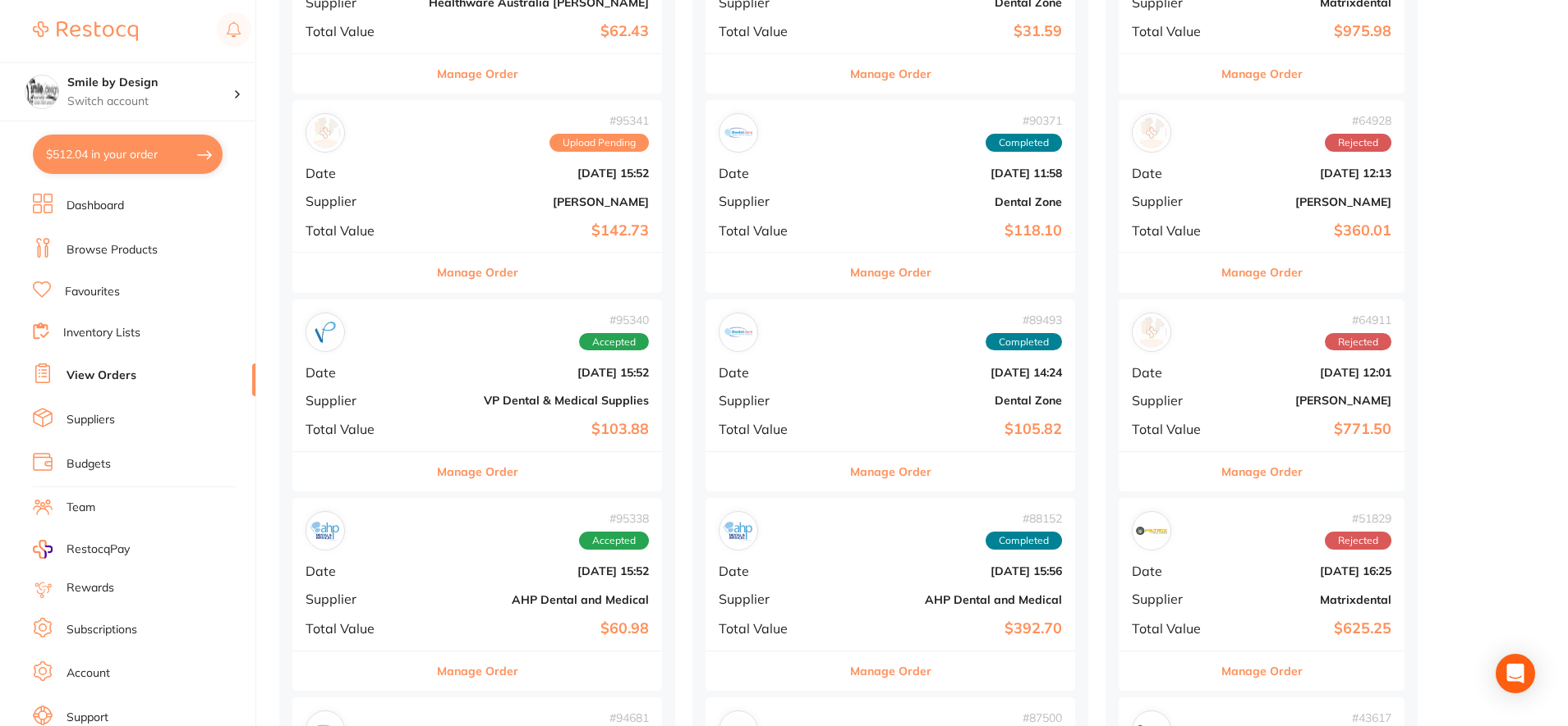
click at [447, 396] on b "VP Dental & Medical Supplies" at bounding box center [538, 400] width 220 height 13
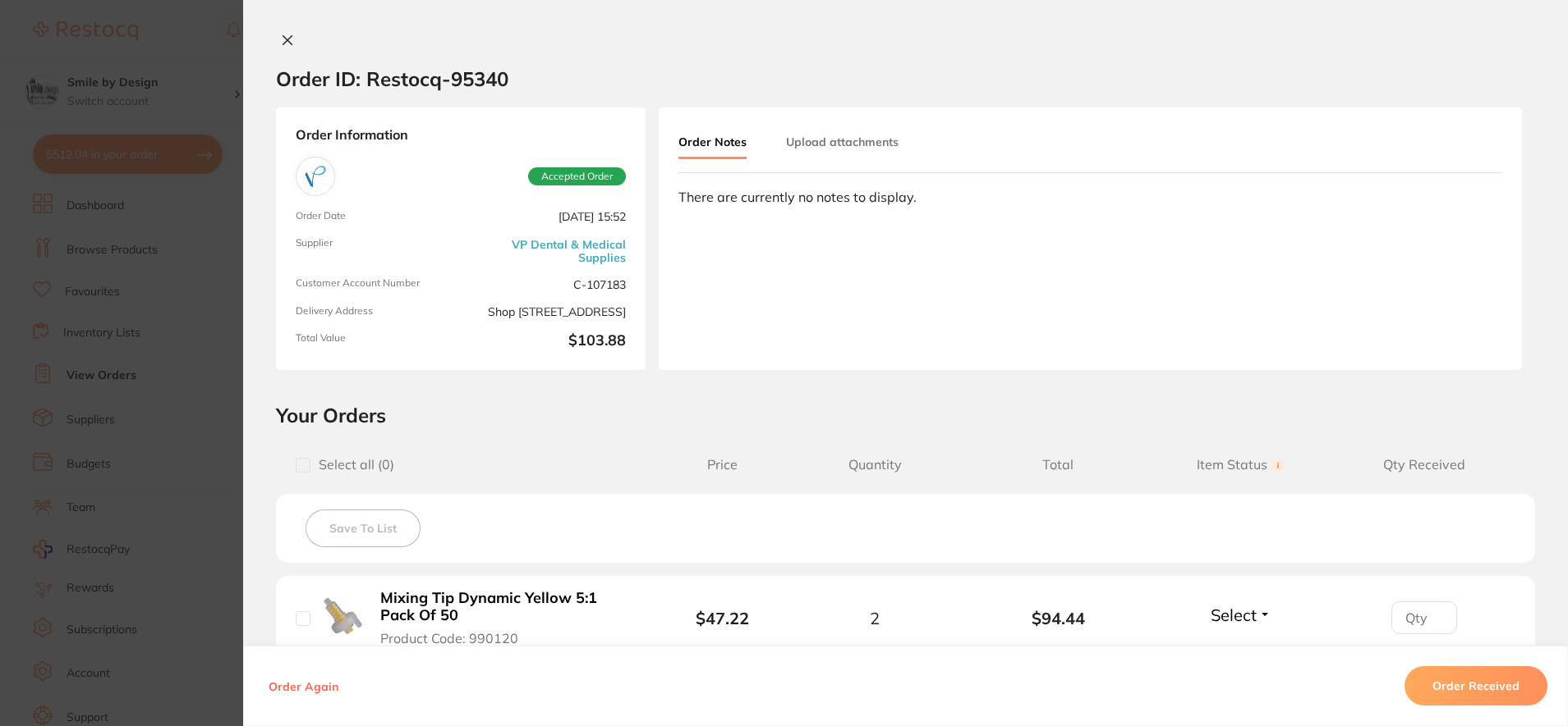
scroll to position [271, 0]
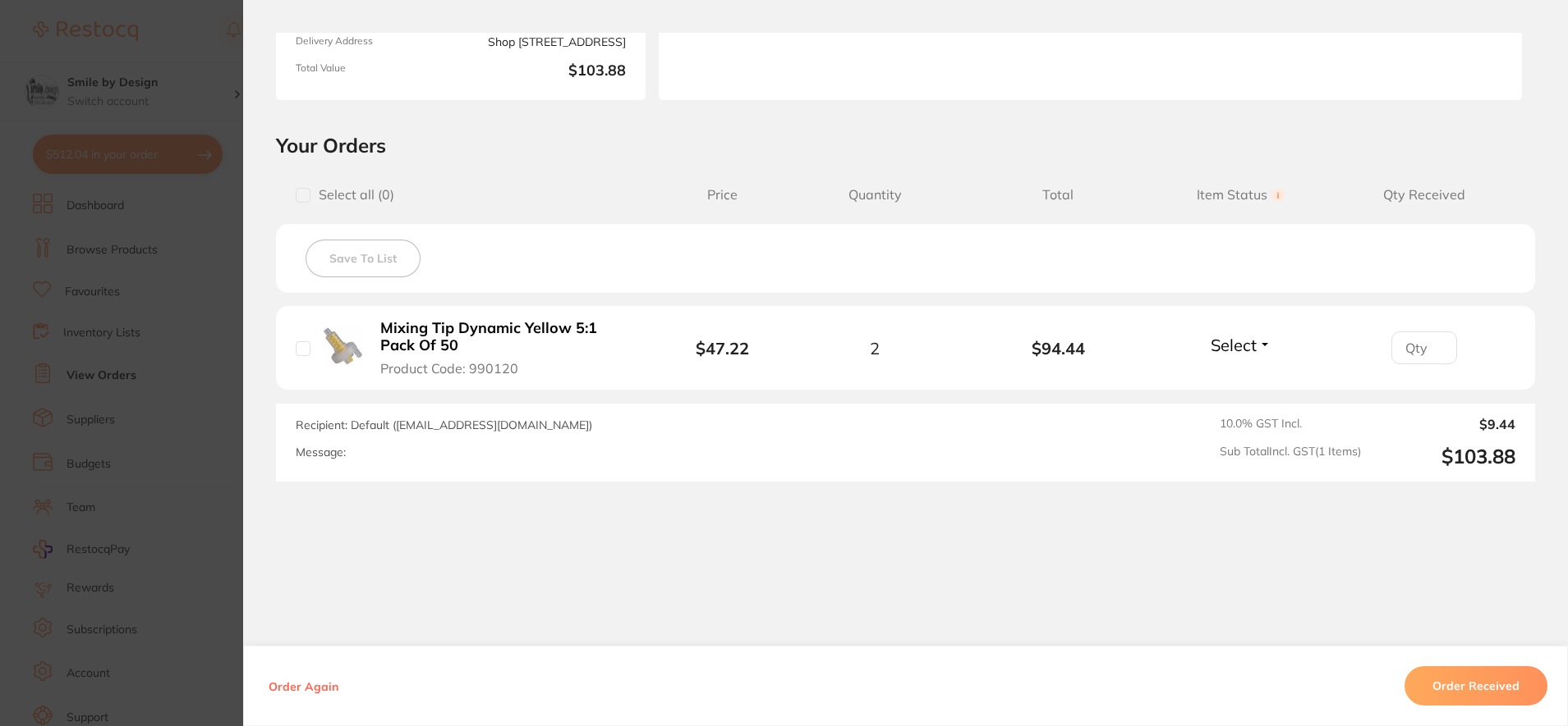
click at [167, 402] on section "Order ID: Restocq- 95340 Order Information Accepted Order Order Date [DATE] 15:…" at bounding box center [784, 363] width 1568 height 726
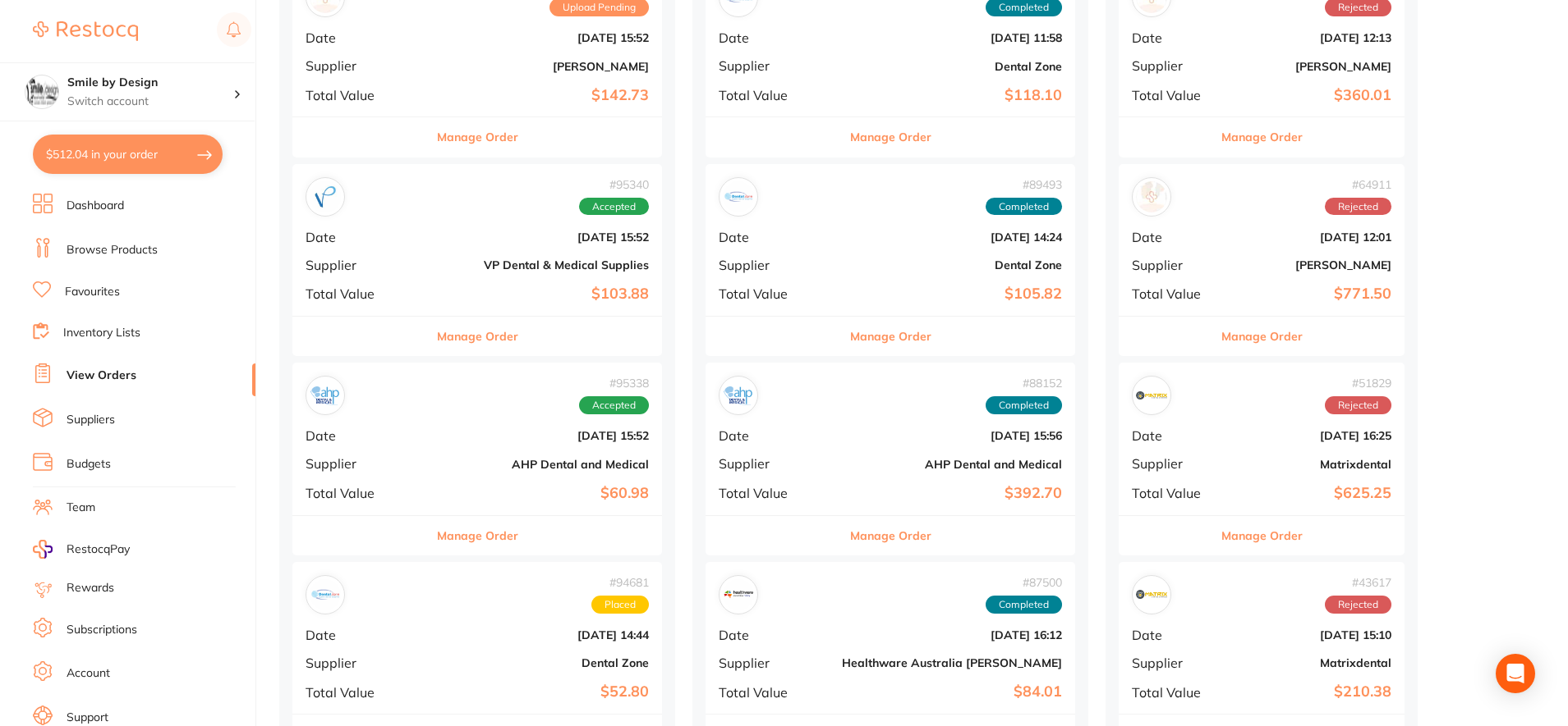
scroll to position [492, 0]
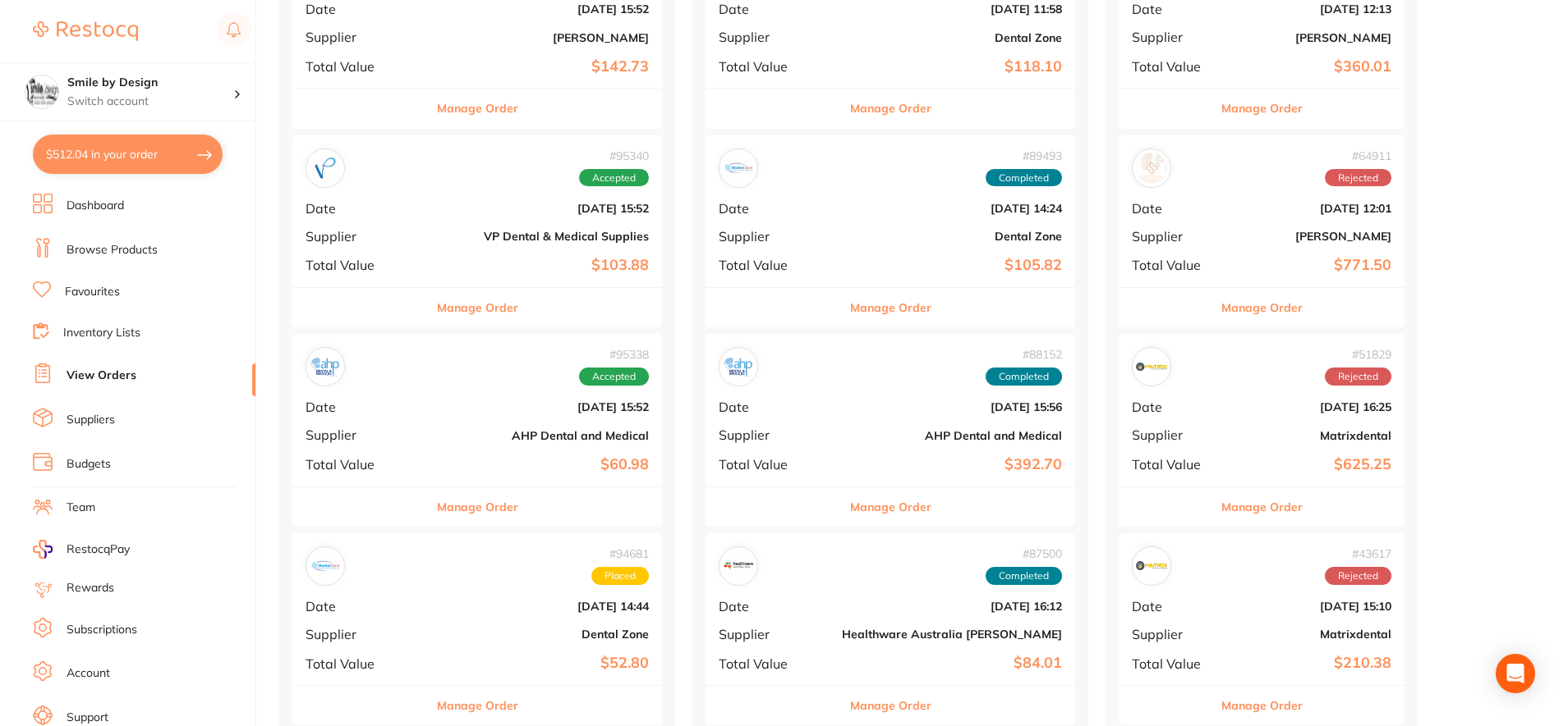
click at [425, 424] on div "# 95338 Accepted Date [DATE] 15:52 Supplier AHP Dental and Medical Total Value …" at bounding box center [477, 410] width 369 height 152
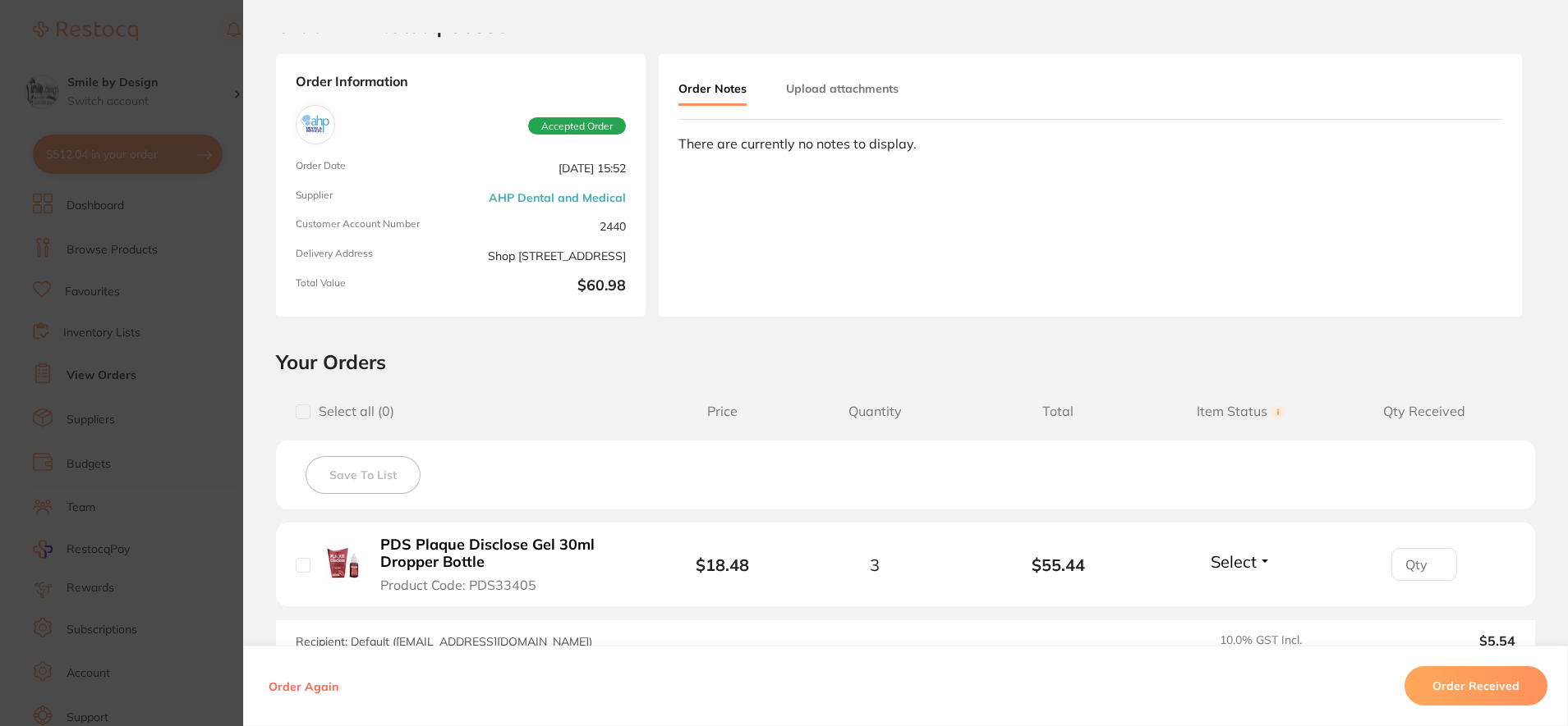
scroll to position [271, 0]
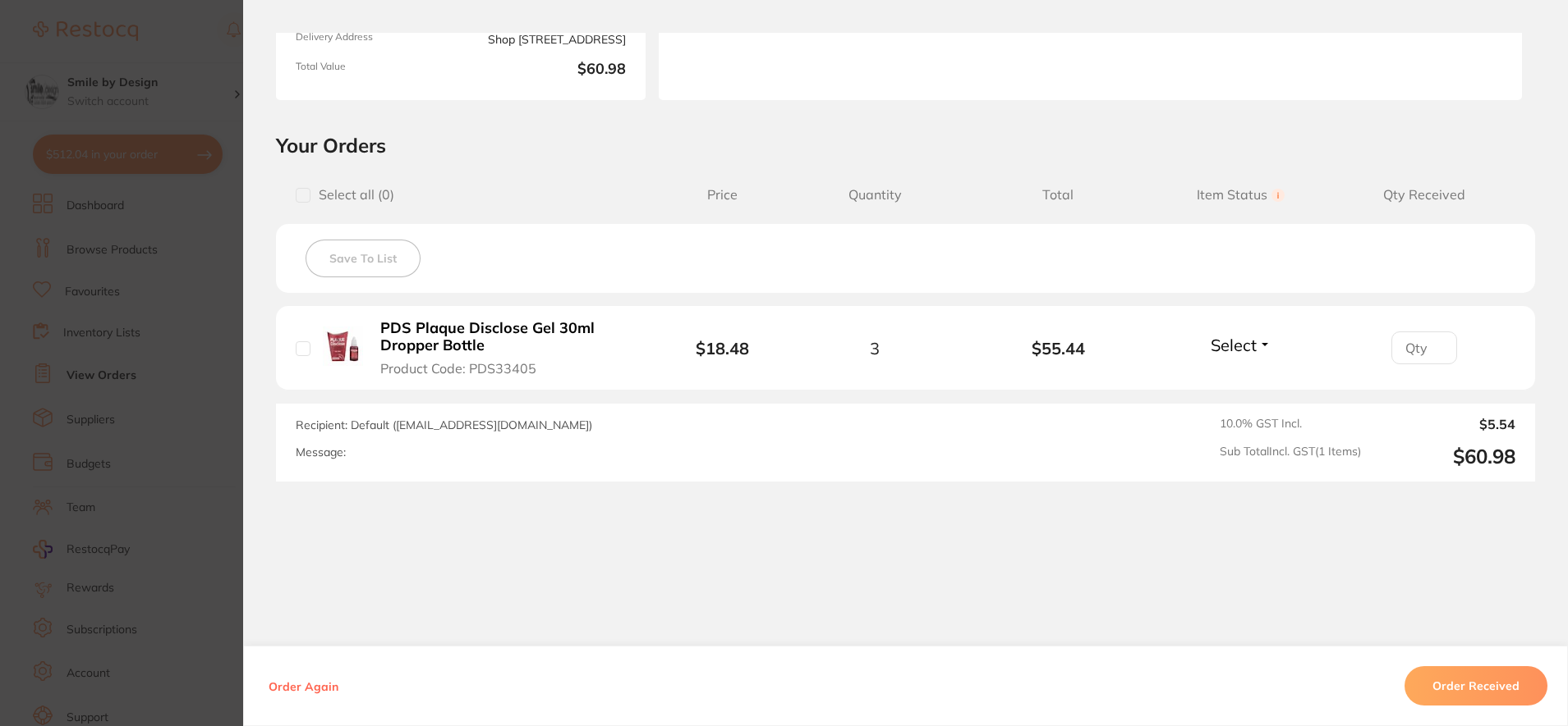
click at [162, 433] on section "Order ID: Restocq- 95338 Order Information Accepted Order Order Date [DATE] 15:…" at bounding box center [784, 363] width 1568 height 726
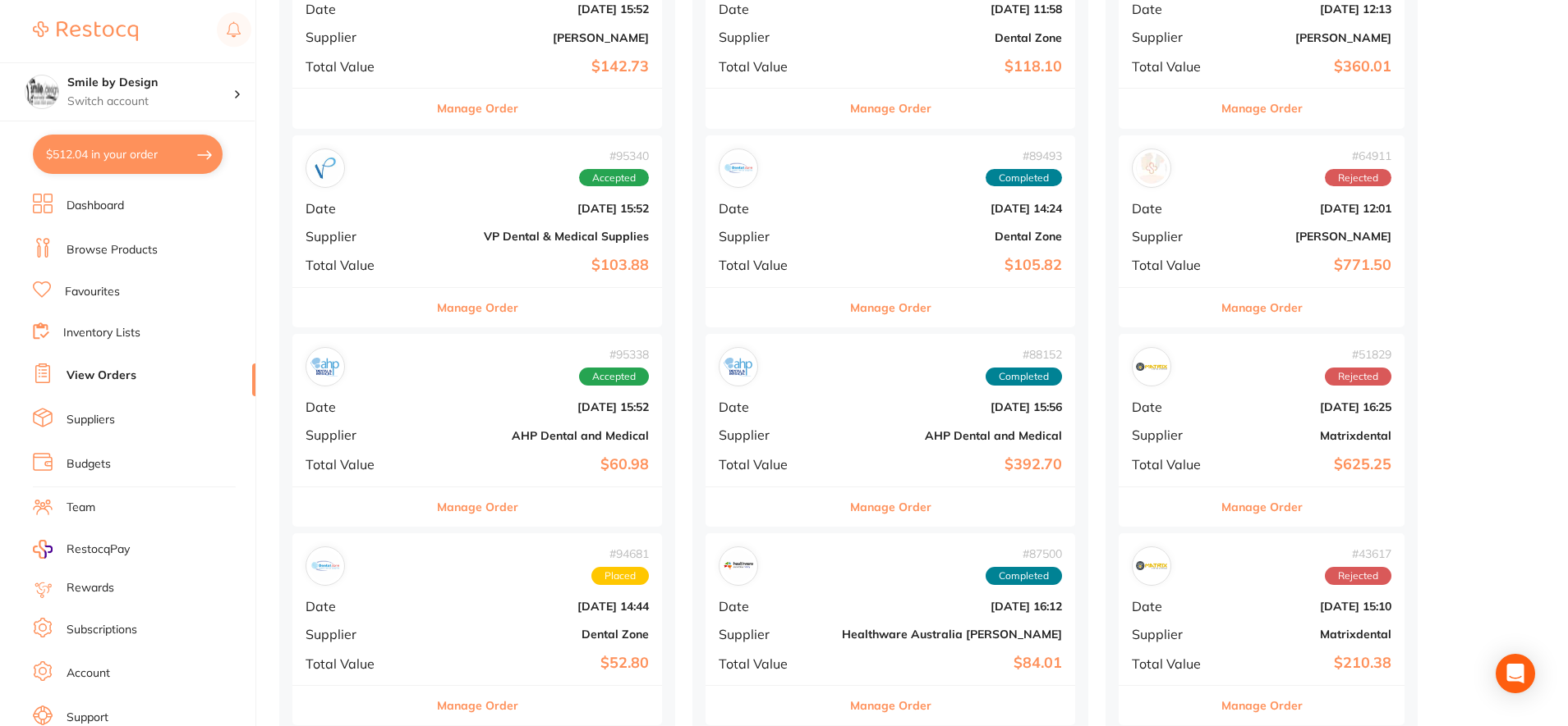
scroll to position [575, 0]
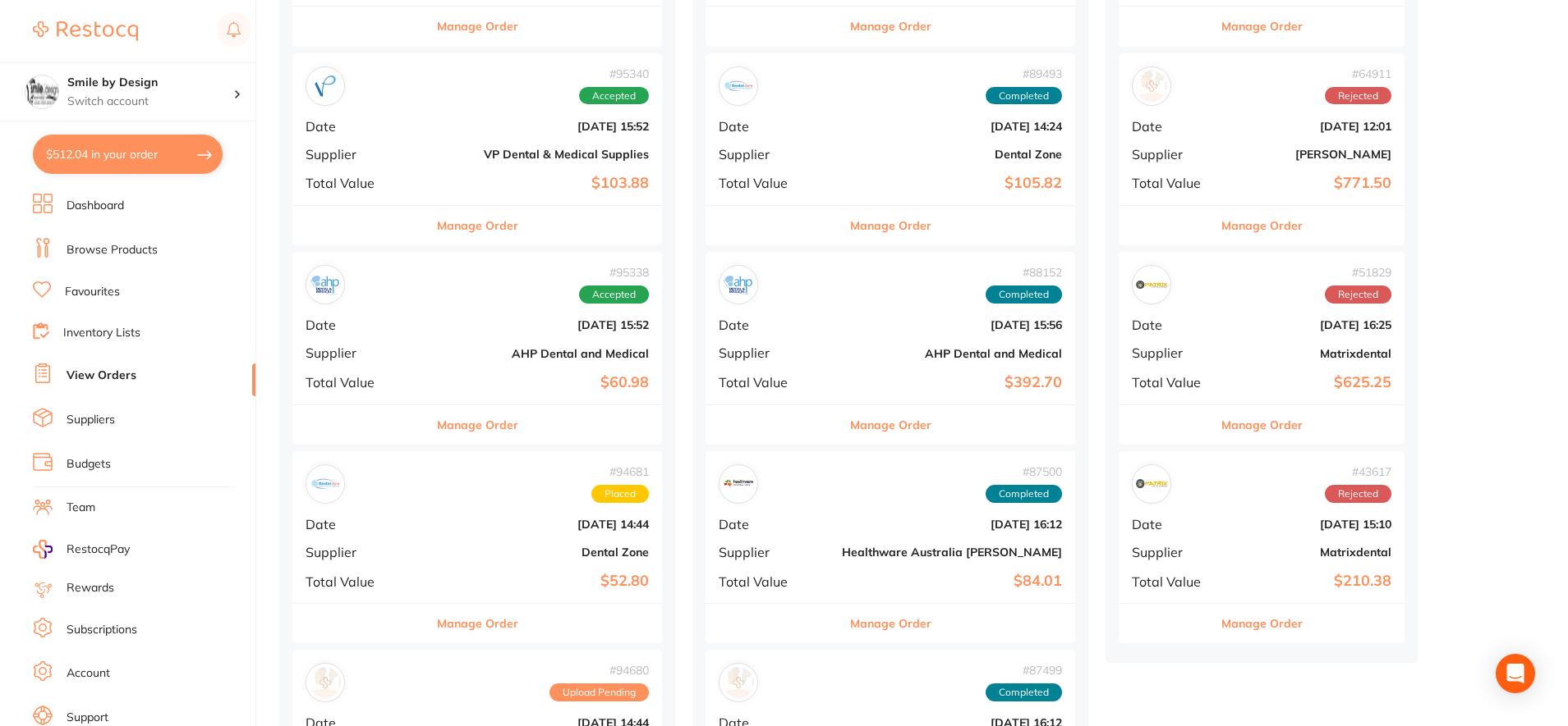
click at [502, 550] on b "Dental Zone" at bounding box center [538, 552] width 220 height 13
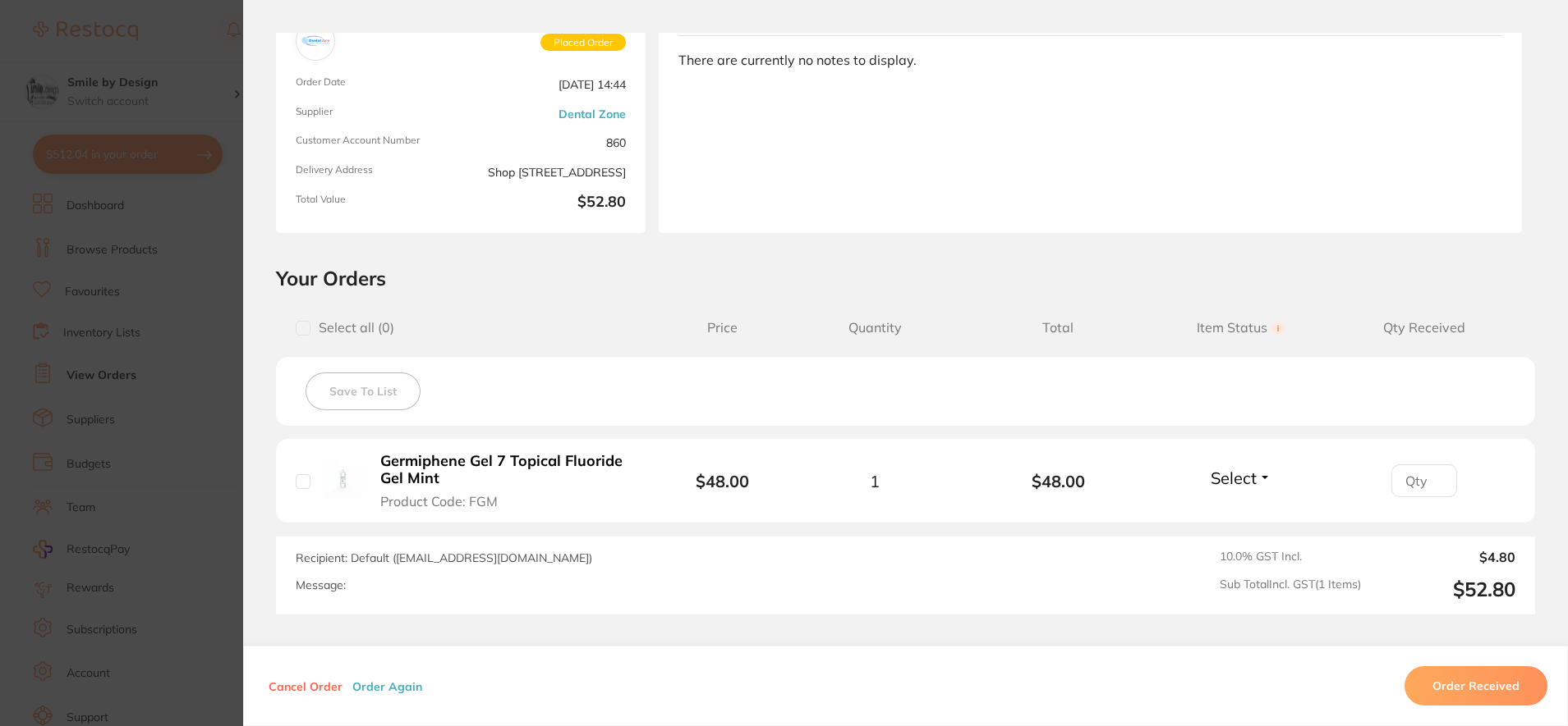
scroll to position [271, 0]
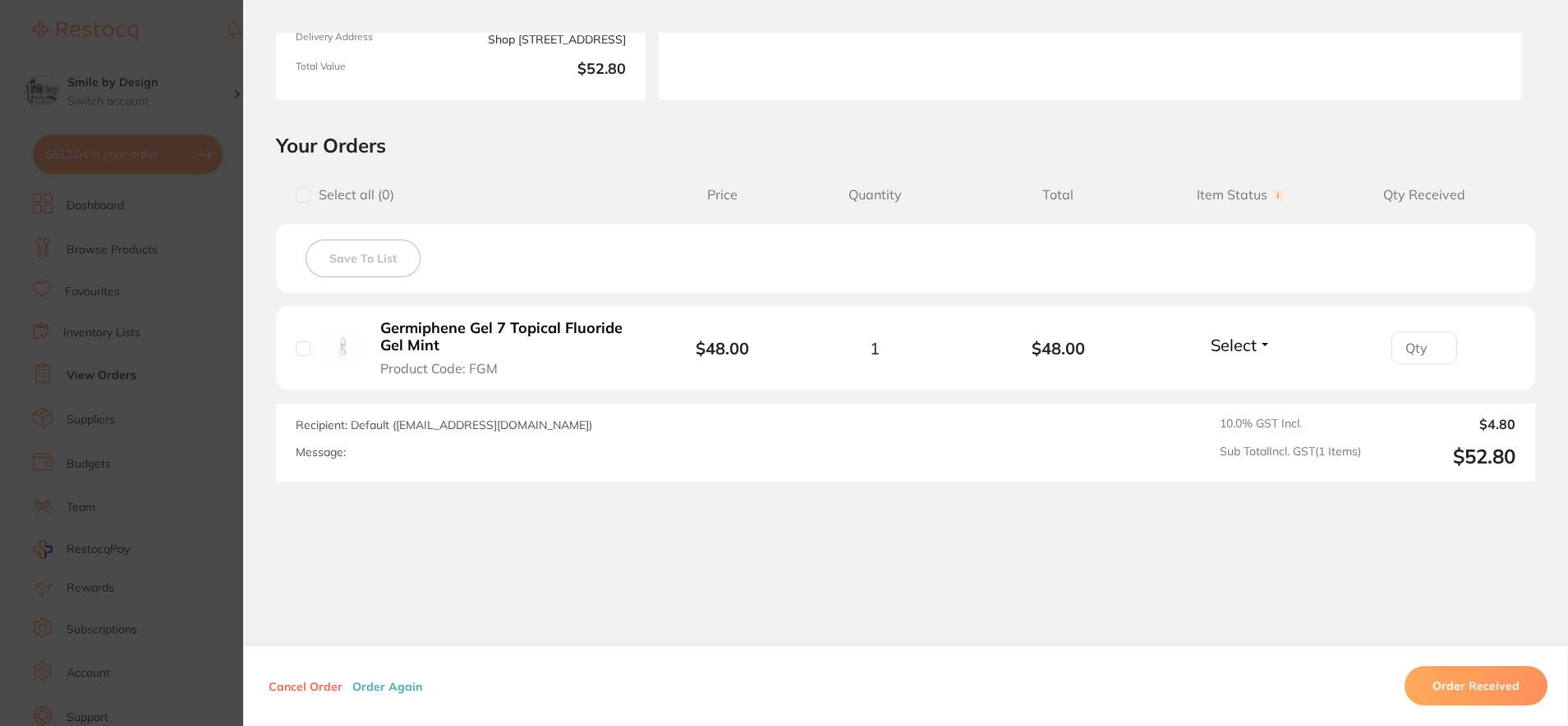
click at [221, 333] on section "Order ID: Restocq- 94681 Order Information Placed Order Order Date [DATE] 14:44…" at bounding box center [784, 363] width 1568 height 726
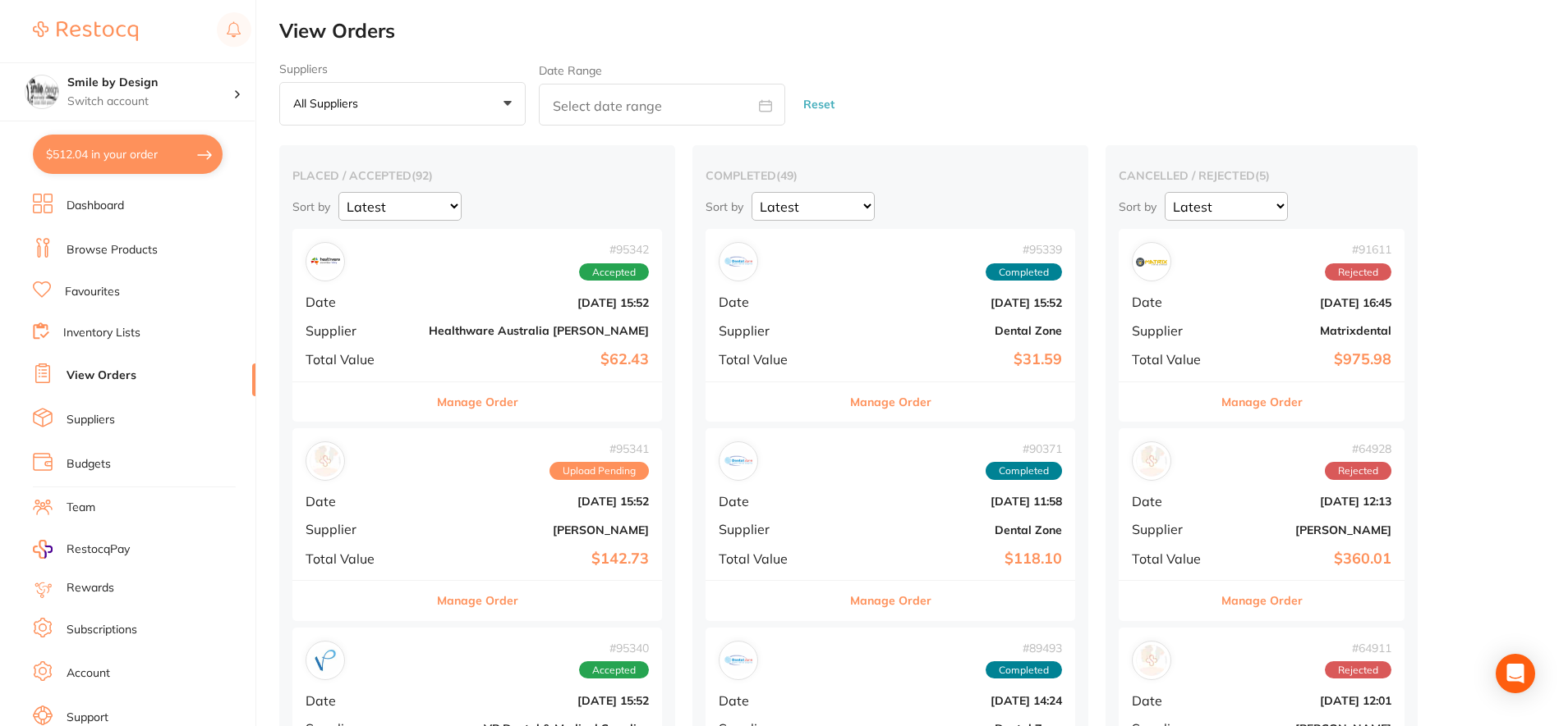
click at [842, 308] on b "[DATE] 15:52" at bounding box center [951, 302] width 220 height 13
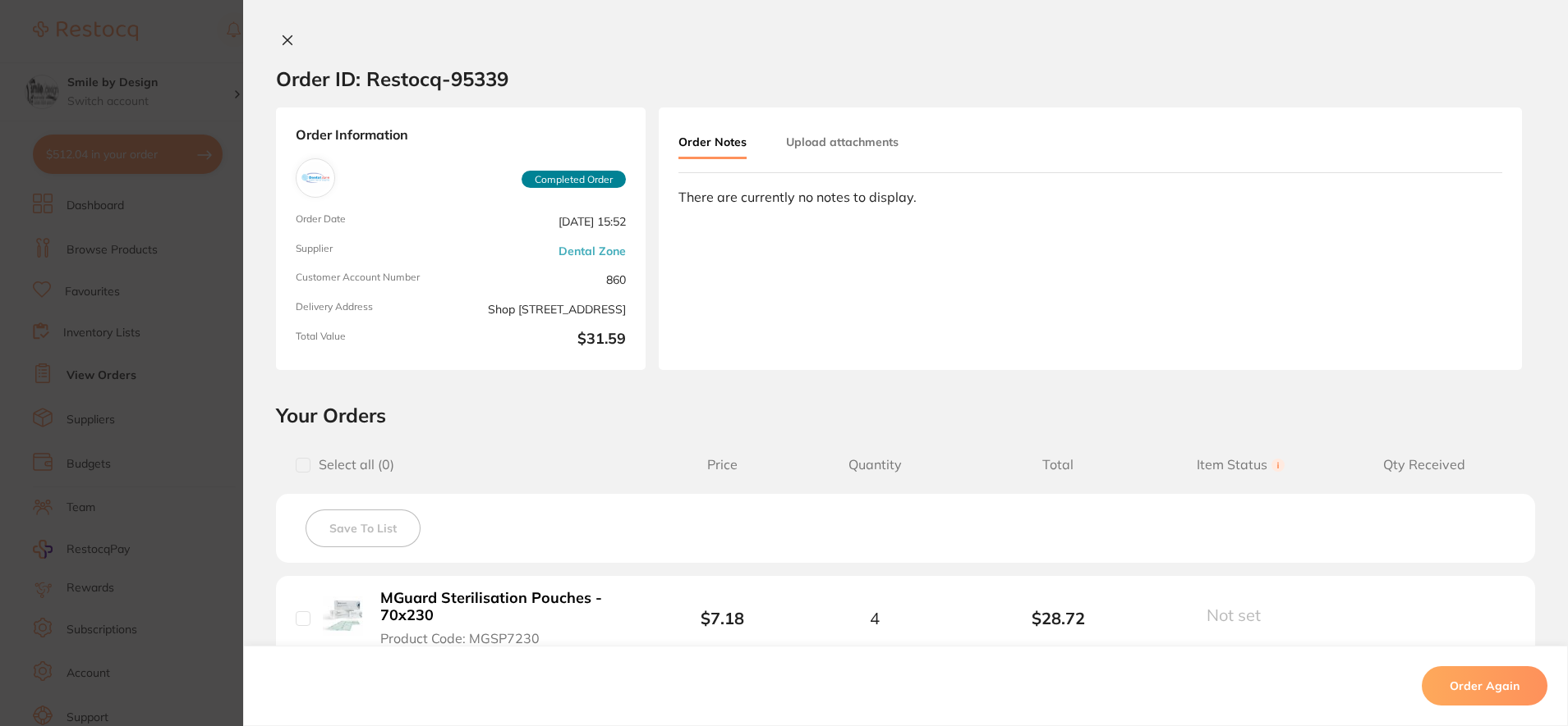
scroll to position [164, 0]
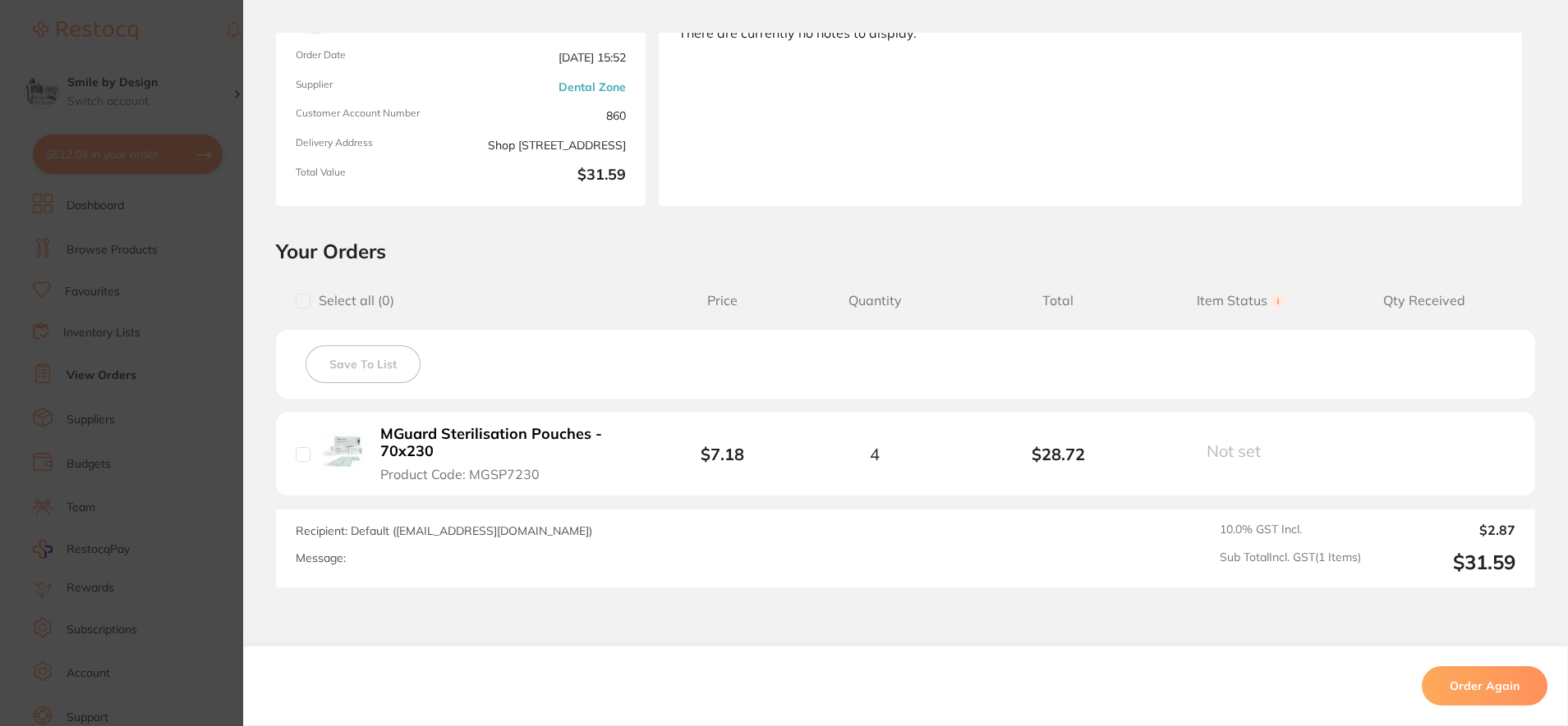
click at [208, 423] on section "Order ID: Restocq- 95339 Order Information Completed Order Order Date [DATE] 15…" at bounding box center [784, 363] width 1568 height 726
